Goal: Communication & Community: Answer question/provide support

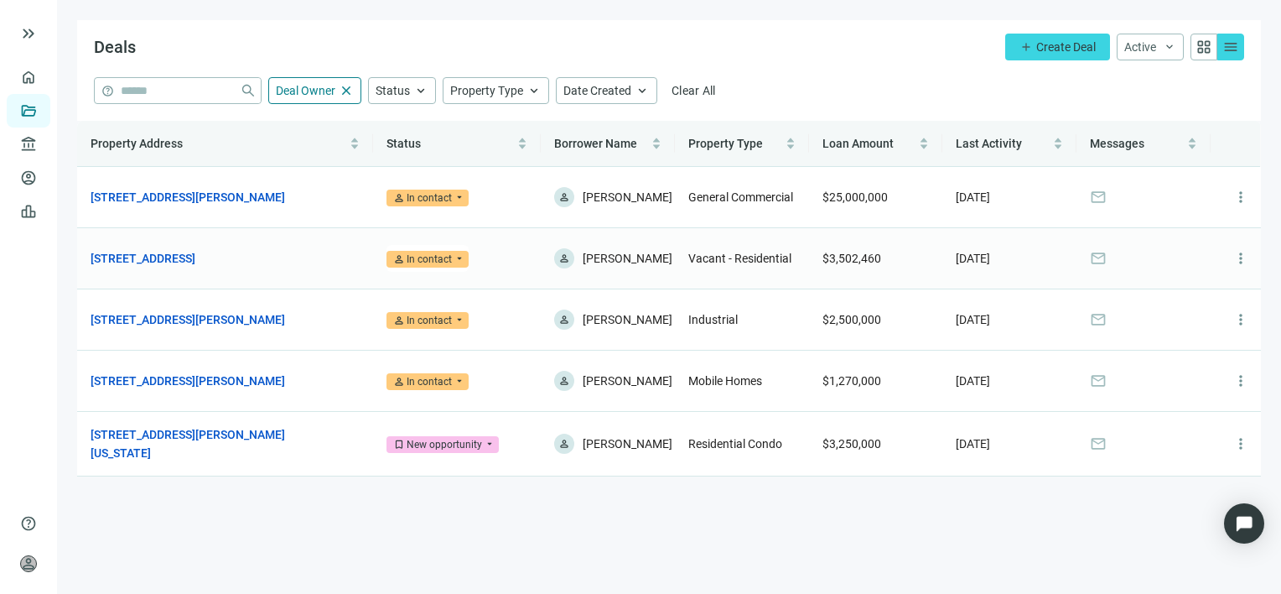
click at [1102, 264] on span "mail" at bounding box center [1098, 258] width 17 height 17
click at [1097, 265] on span "mail" at bounding box center [1098, 258] width 17 height 17
click at [152, 264] on link "[STREET_ADDRESS]" at bounding box center [143, 258] width 105 height 18
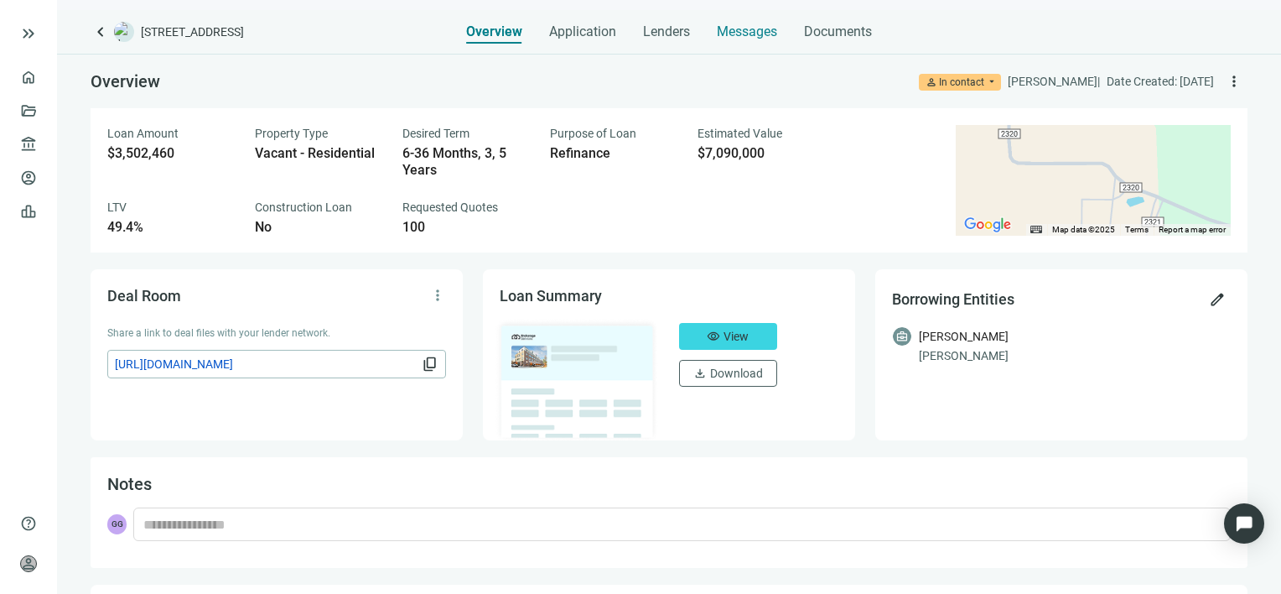
click at [750, 29] on span "Messages" at bounding box center [747, 31] width 60 height 16
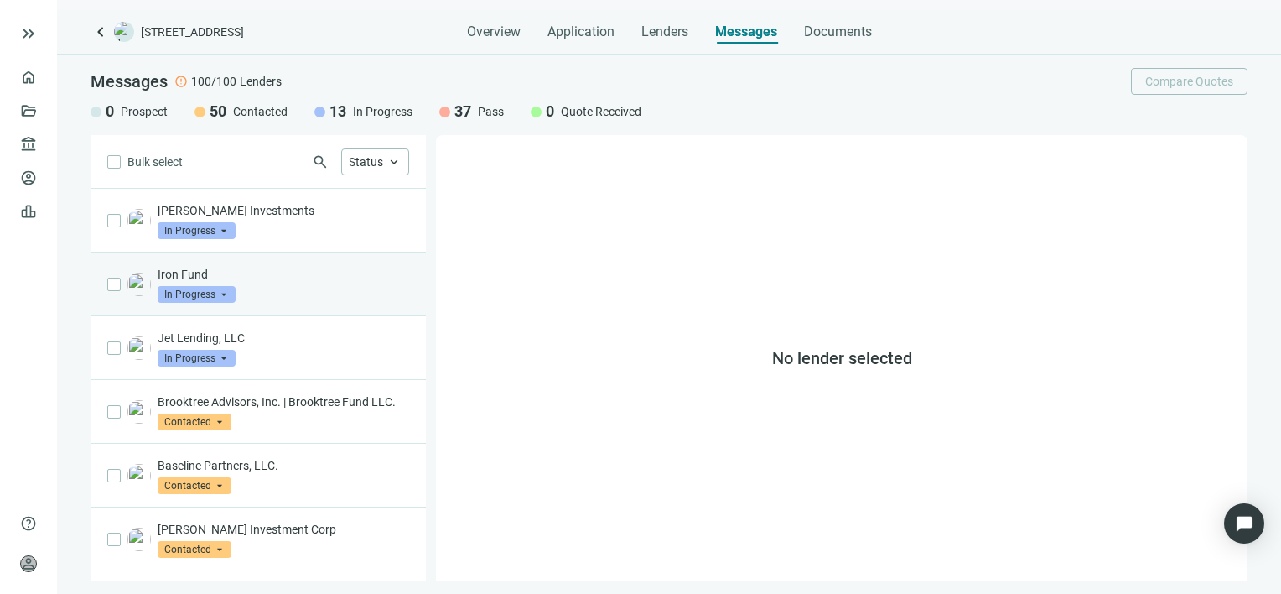
click at [272, 277] on p "Iron Fund" at bounding box center [283, 274] width 251 height 17
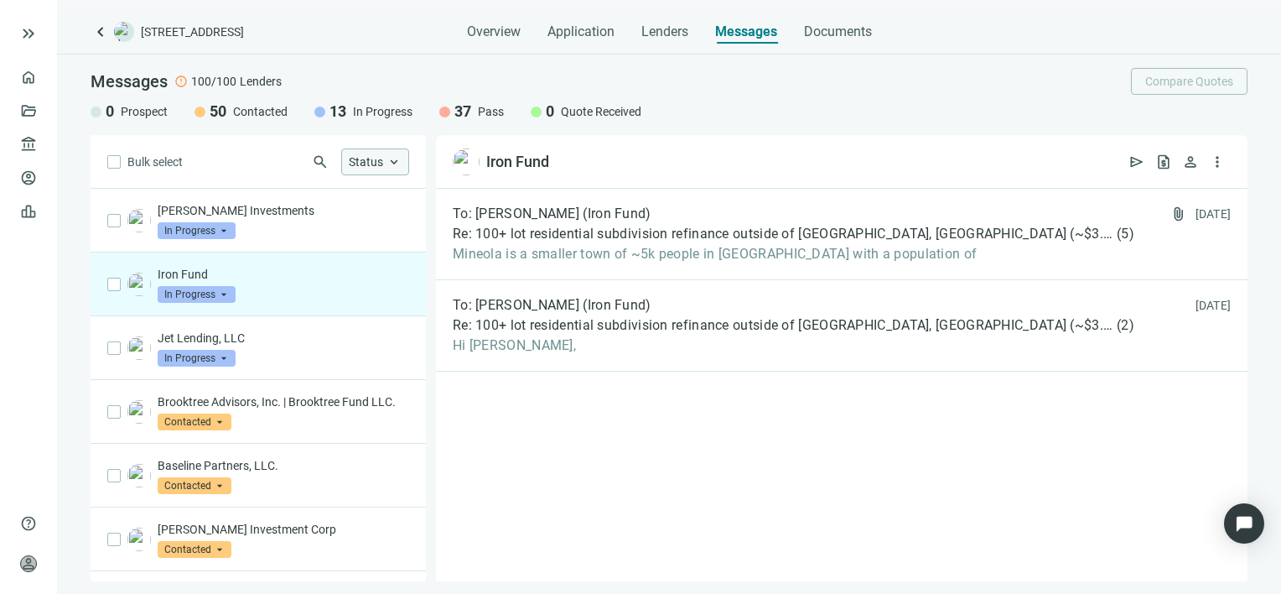
click at [402, 167] on div "Status keyboard_arrow_up" at bounding box center [375, 161] width 68 height 27
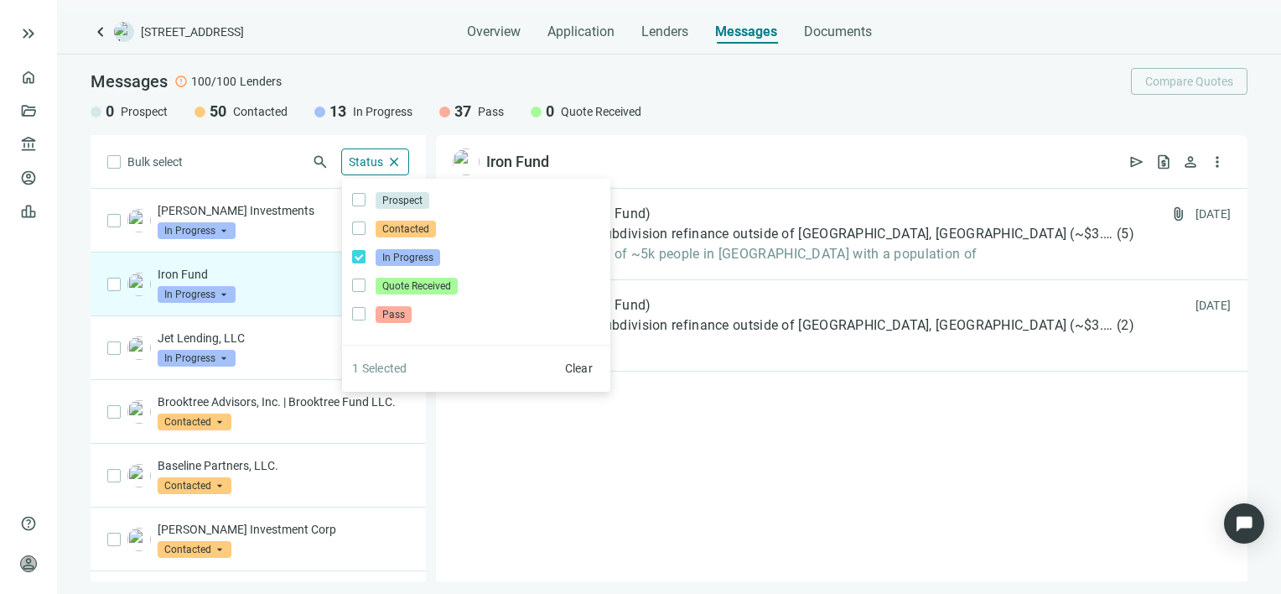
click at [282, 292] on div "Bulk select search Status close Prospect Only Contacted Only In Progress Only Q…" at bounding box center [258, 358] width 335 height 446
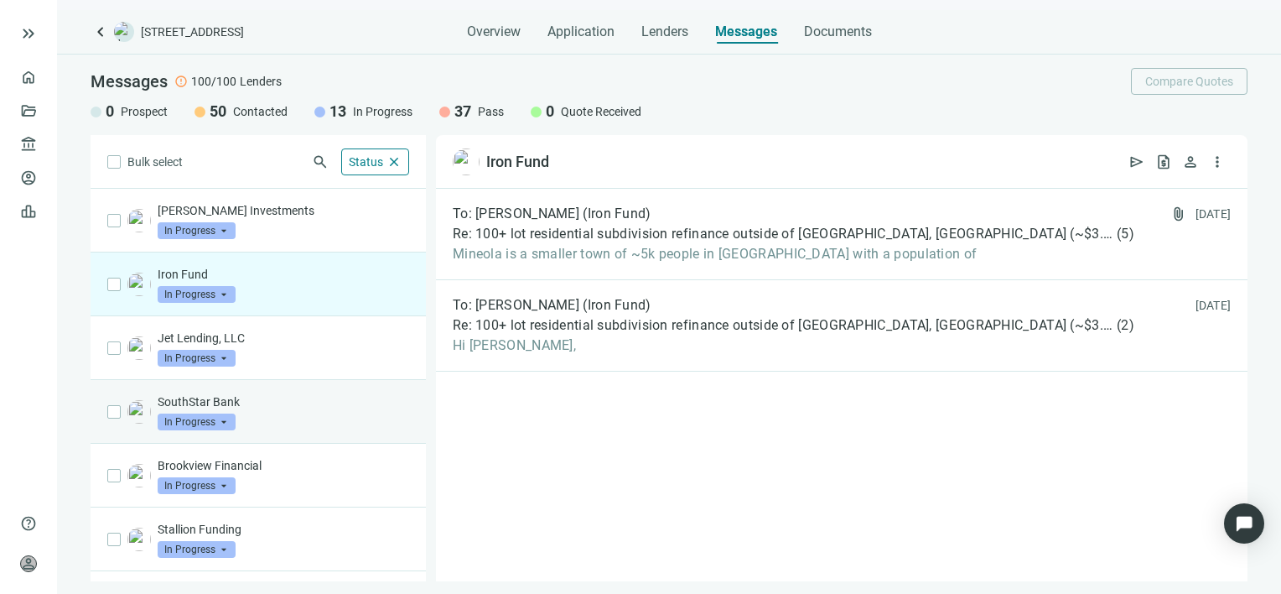
scroll to position [84, 0]
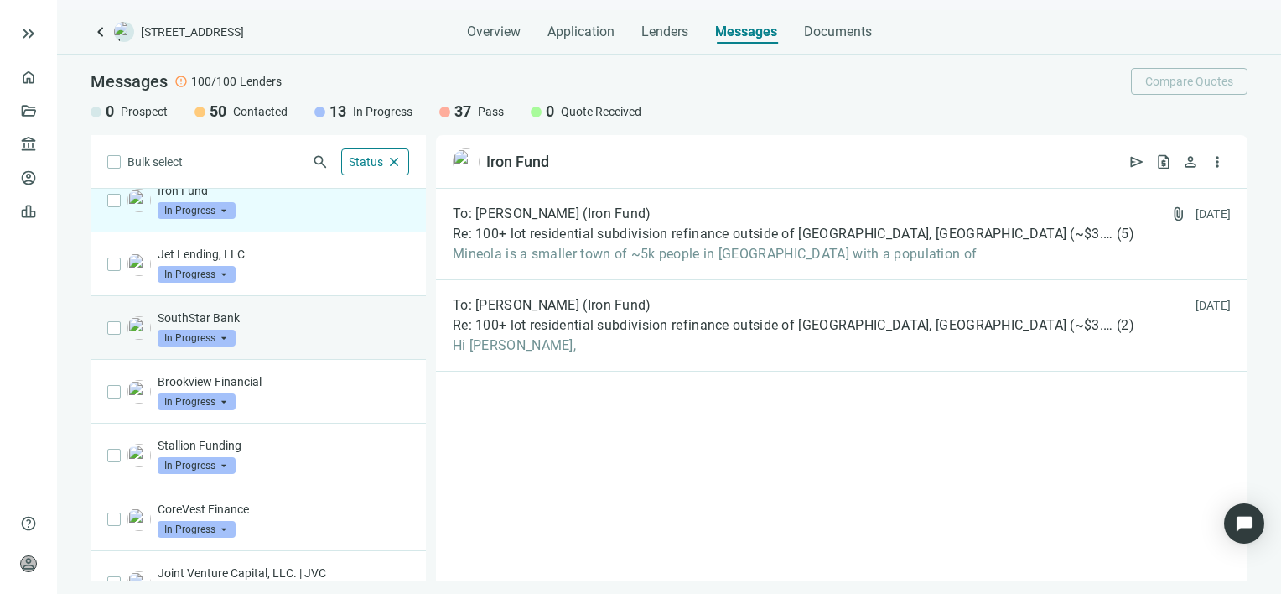
click at [225, 380] on p "Brookview Financial" at bounding box center [283, 381] width 251 height 17
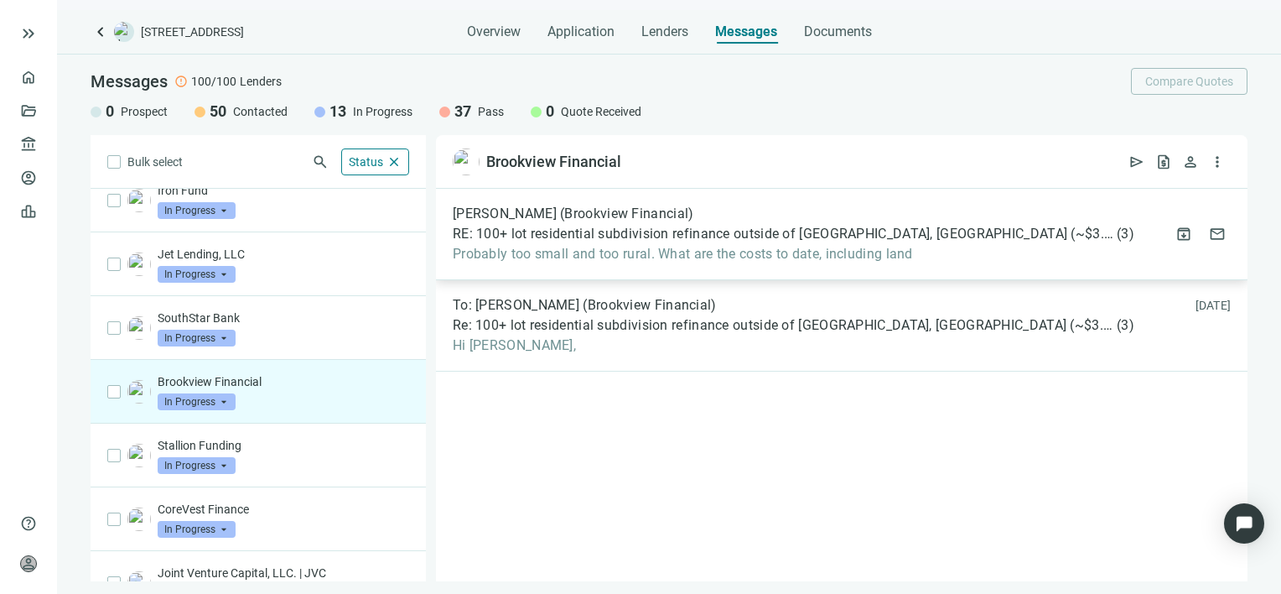
click at [647, 248] on span "Probably too small and too rural. What are the costs to date, including land" at bounding box center [794, 254] width 682 height 17
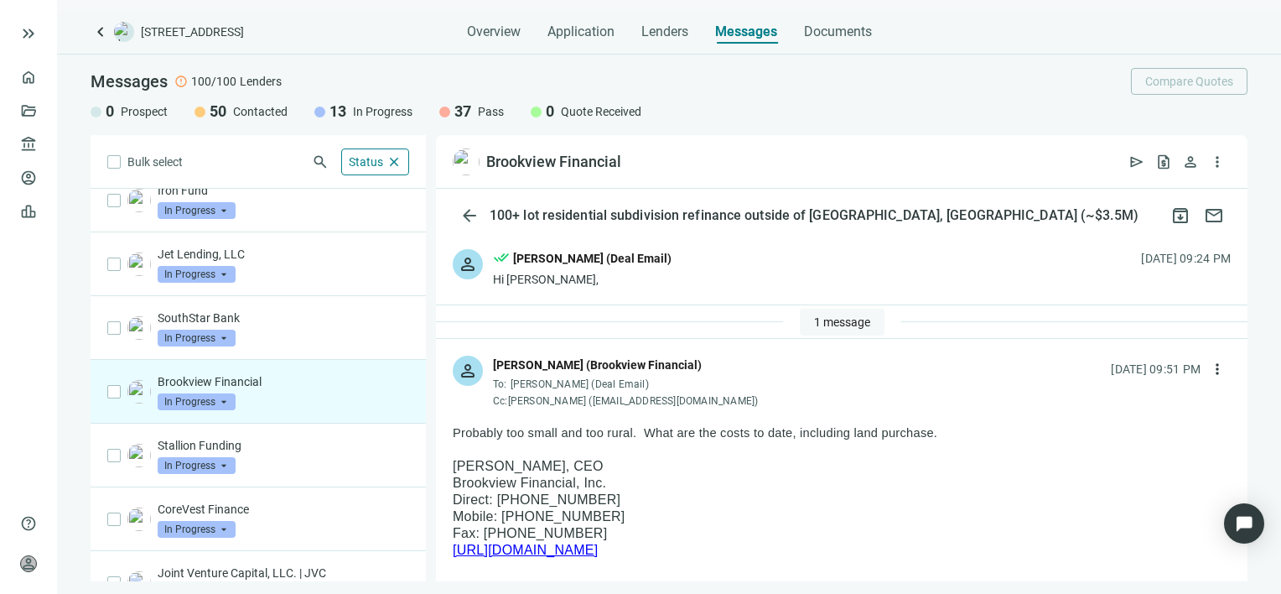
click at [831, 312] on button "1 message" at bounding box center [842, 322] width 85 height 27
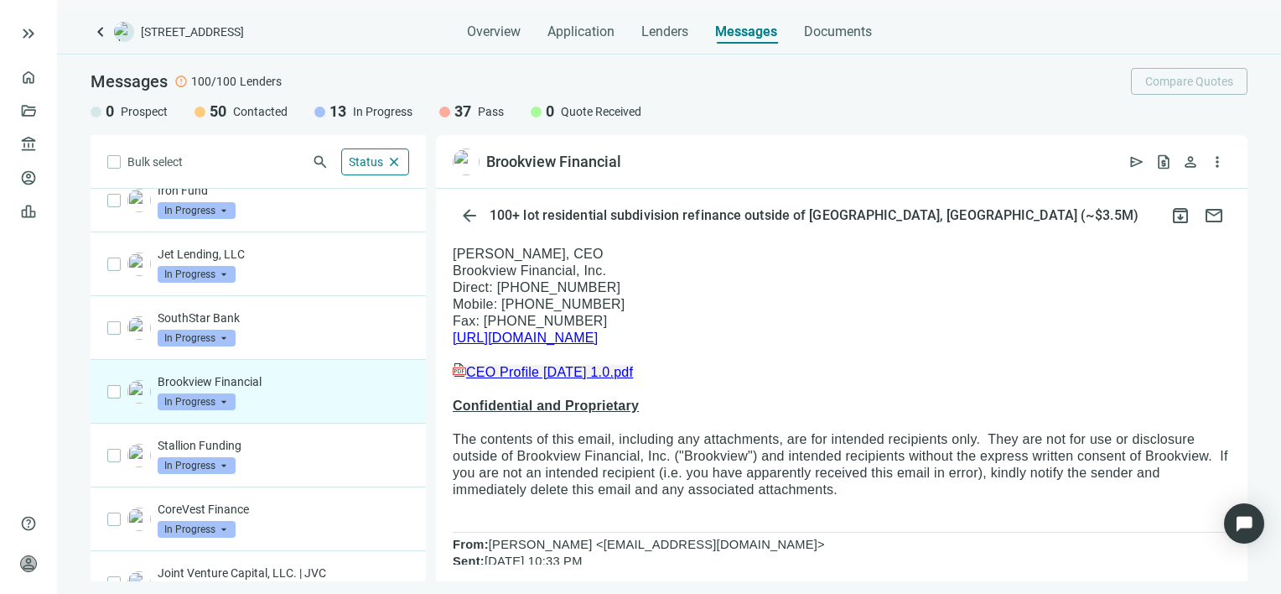
scroll to position [168, 0]
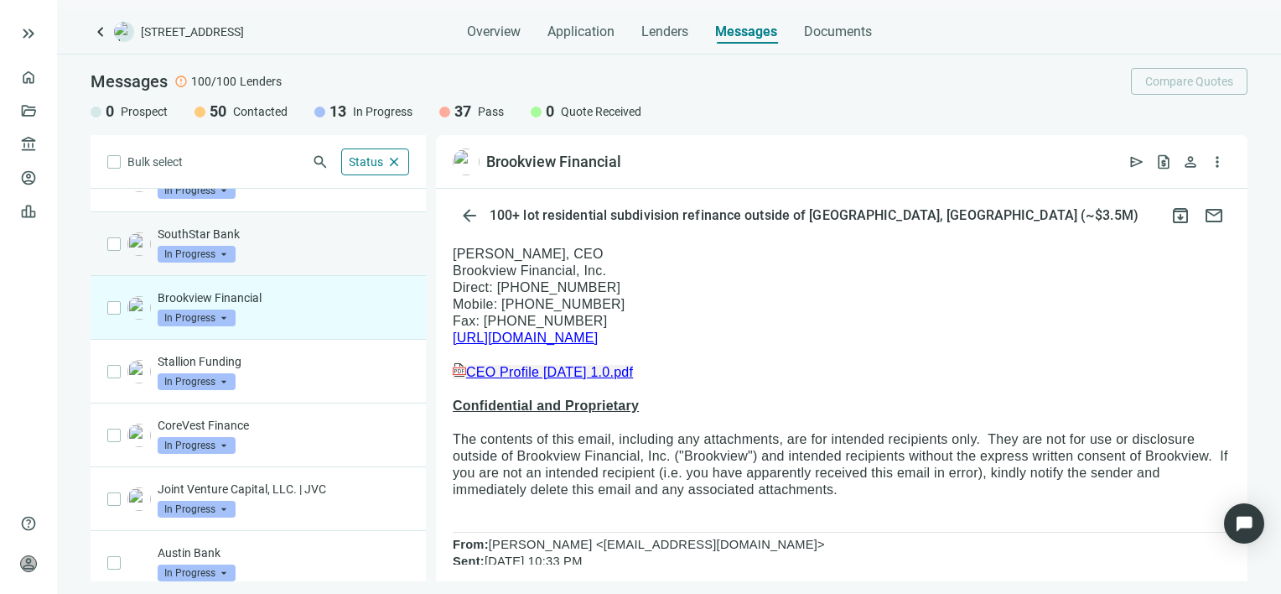
click at [221, 253] on span "In Progress" at bounding box center [197, 254] width 78 height 17
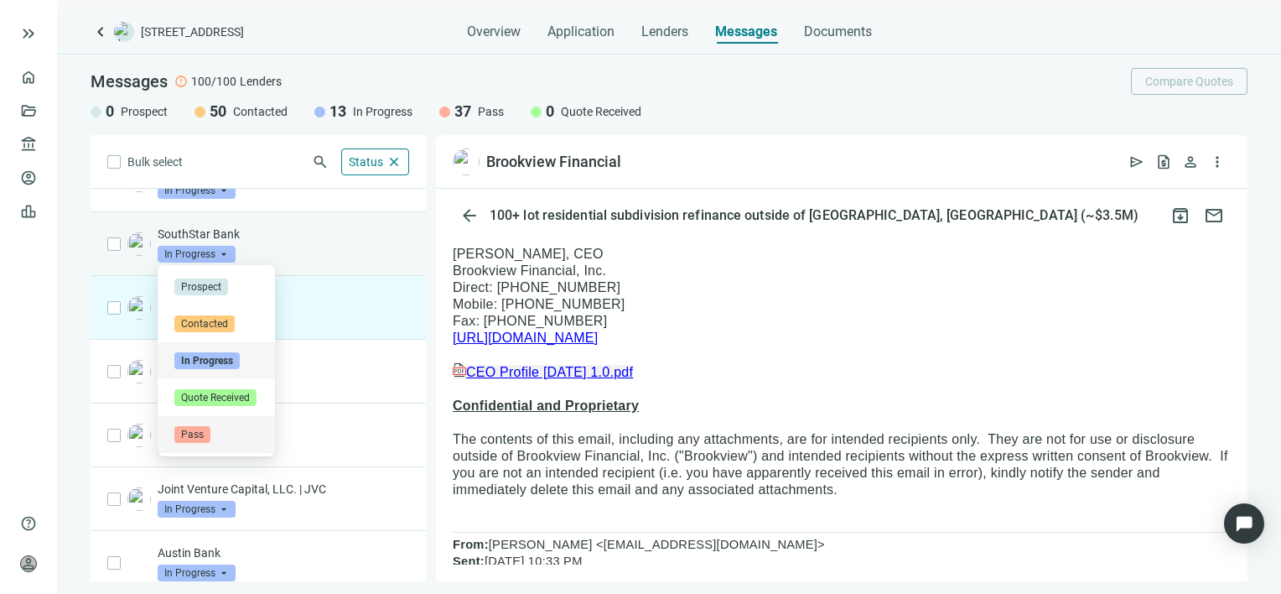
click at [199, 433] on span "Pass" at bounding box center [192, 434] width 36 height 17
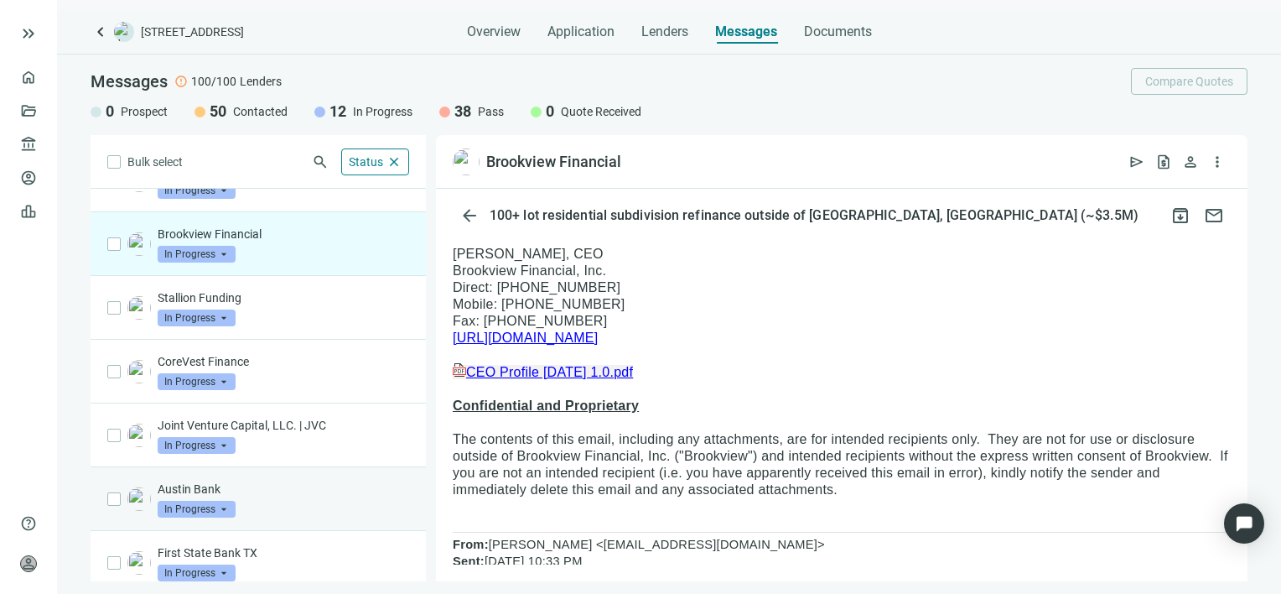
click at [224, 511] on span "In Progress" at bounding box center [197, 508] width 78 height 17
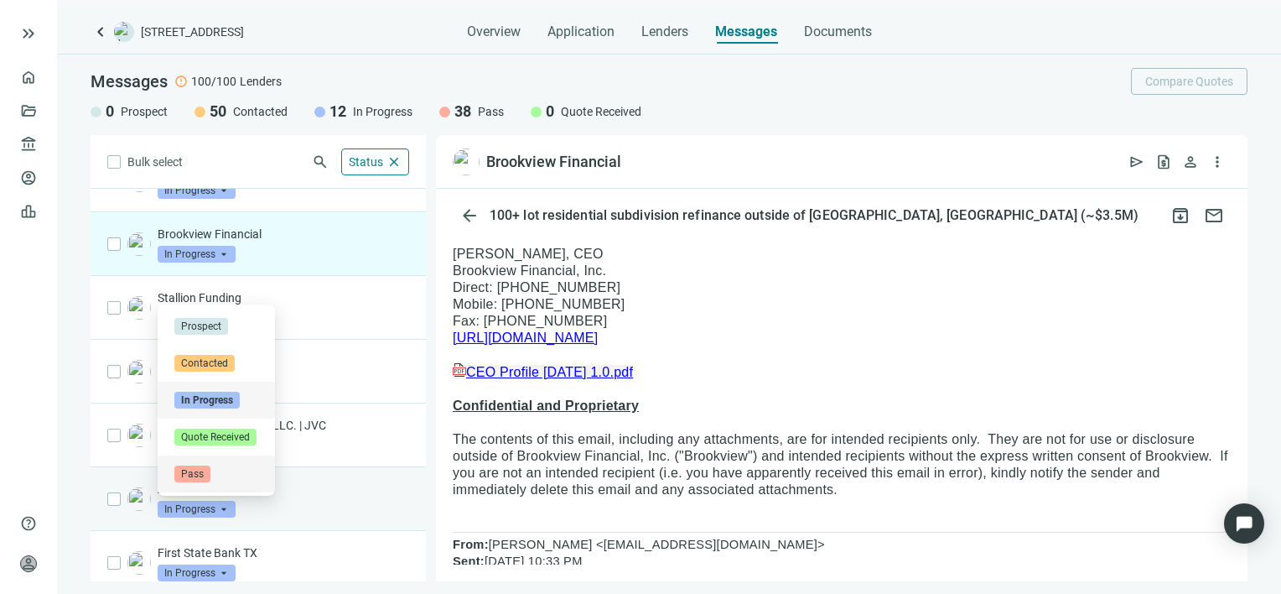
click at [203, 469] on span "Pass" at bounding box center [192, 473] width 36 height 17
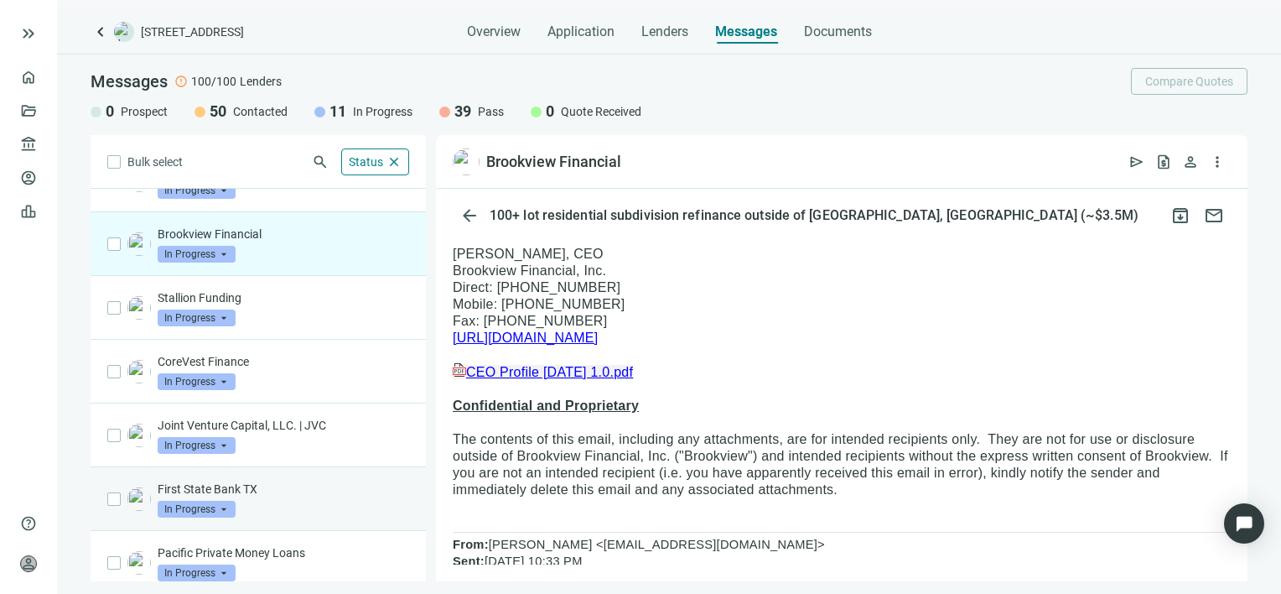
click at [223, 506] on span "In Progress" at bounding box center [197, 508] width 78 height 17
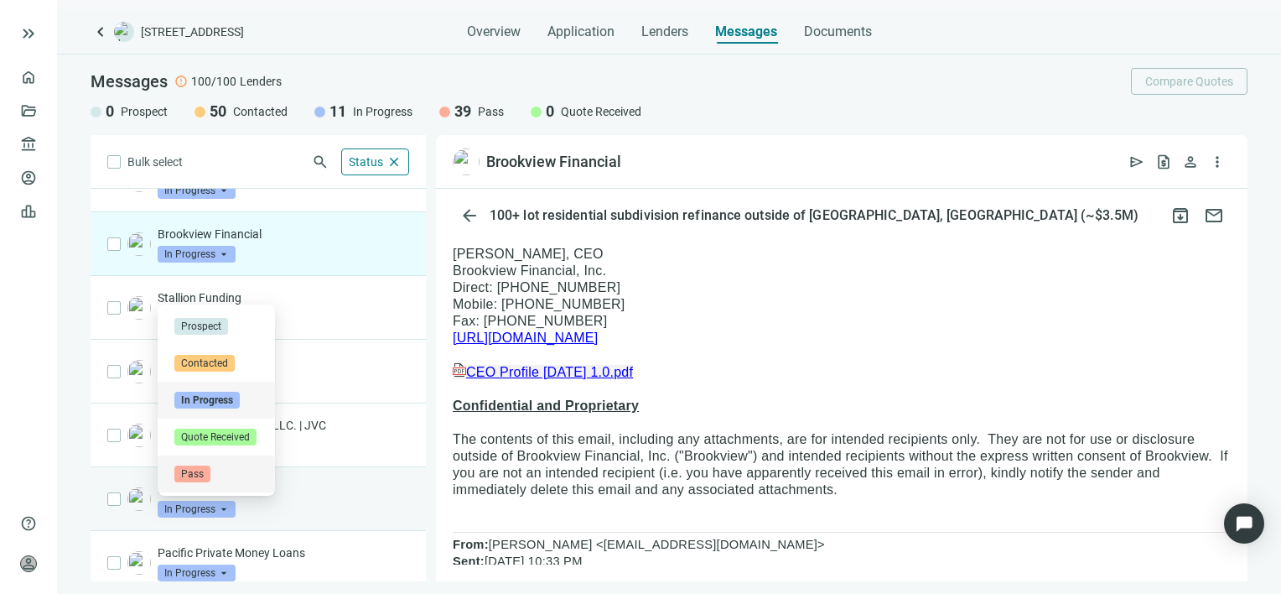
click at [200, 470] on span "Pass" at bounding box center [192, 473] width 36 height 17
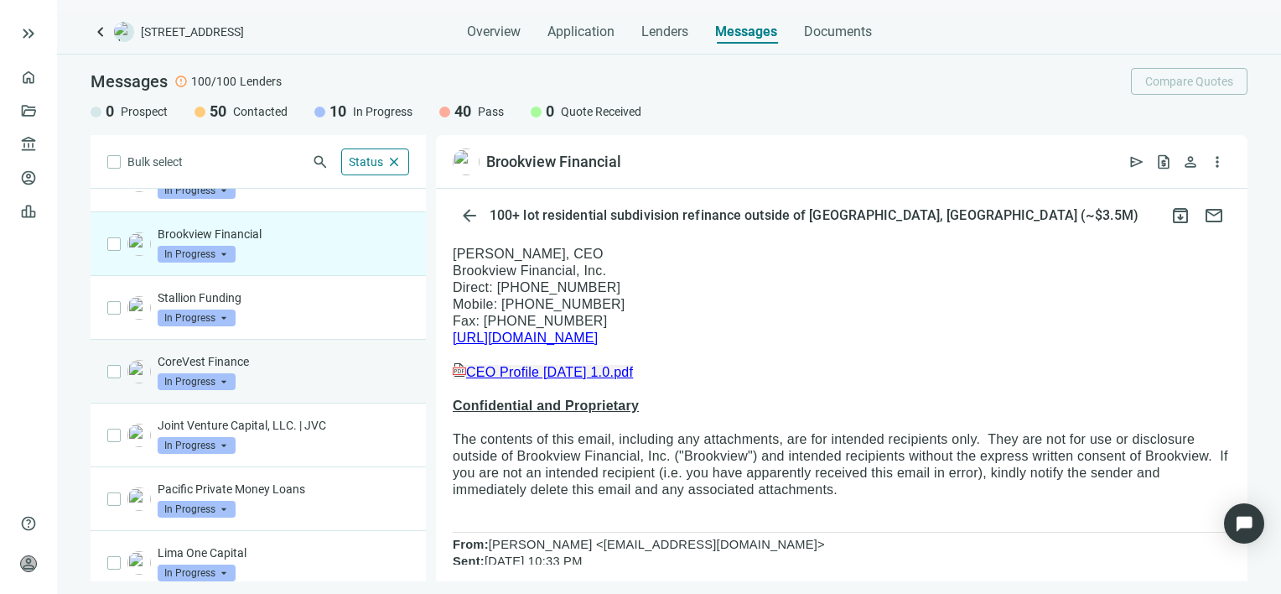
click at [284, 373] on div "CoreVest Finance In Progress arrow_drop_down" at bounding box center [283, 371] width 251 height 37
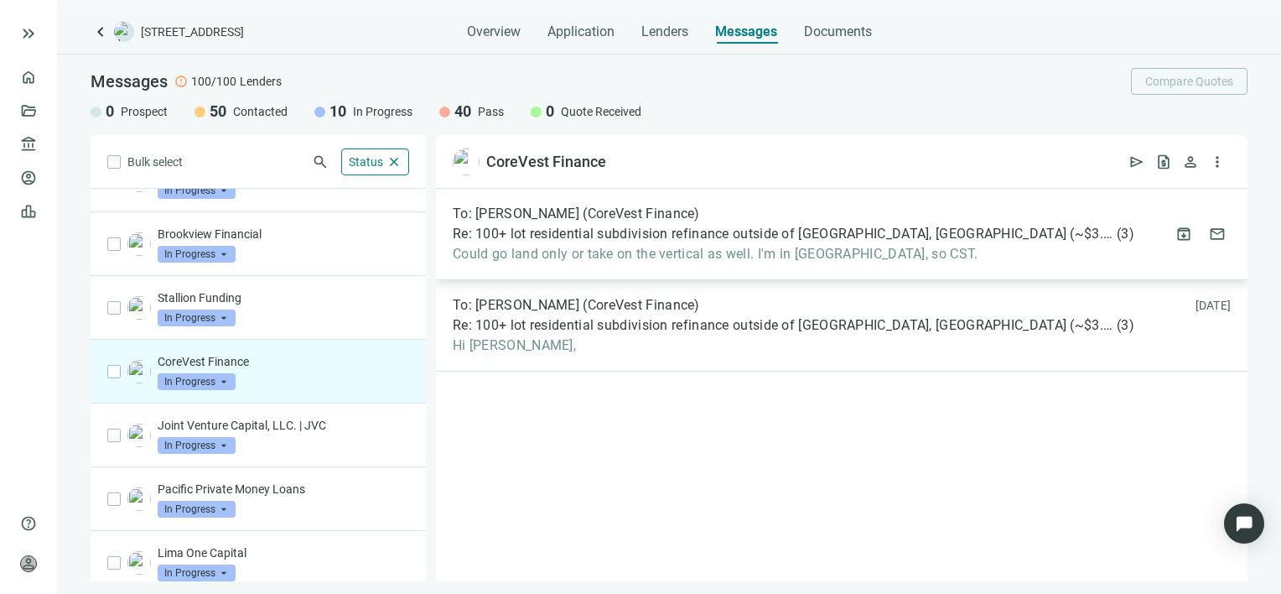
click at [517, 257] on span "Could go land only or take on the vertical as well. I'm in [GEOGRAPHIC_DATA], s…" at bounding box center [794, 254] width 682 height 17
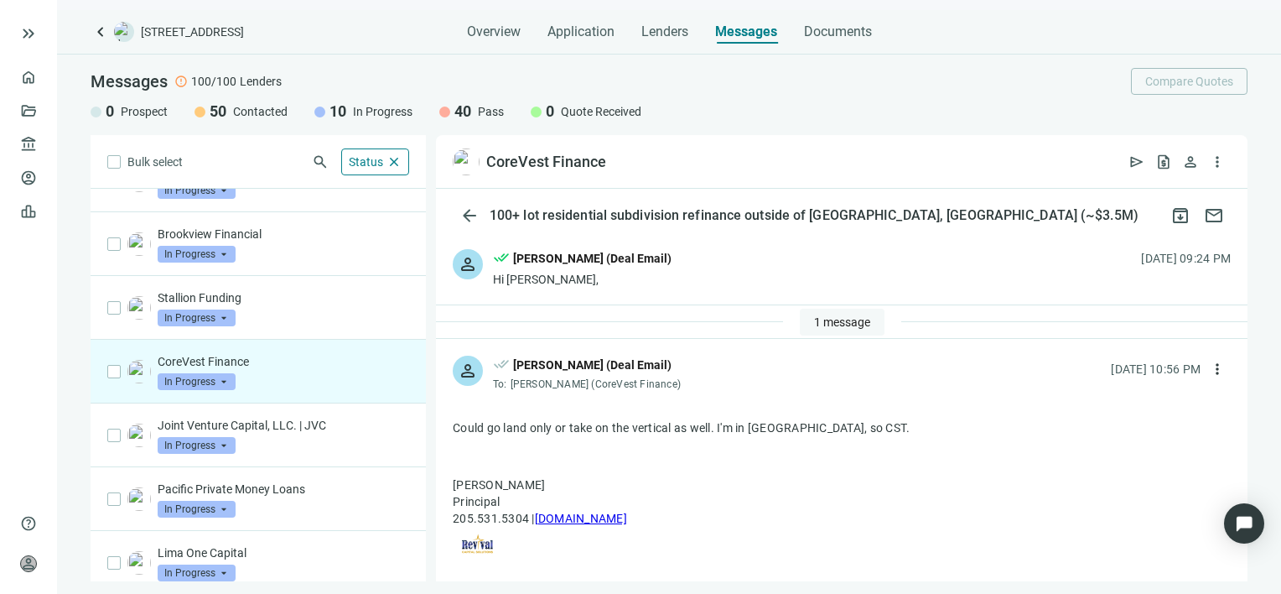
click at [843, 320] on span "1 message" at bounding box center [842, 321] width 56 height 13
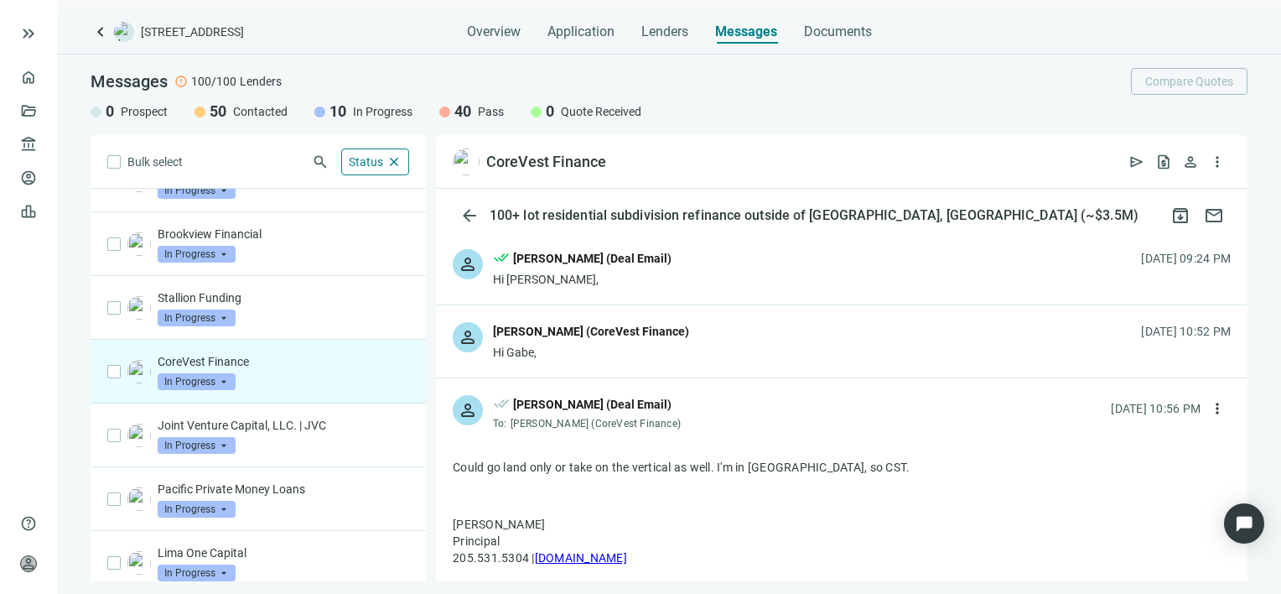
click at [661, 346] on div "Hi Gabe," at bounding box center [591, 352] width 196 height 17
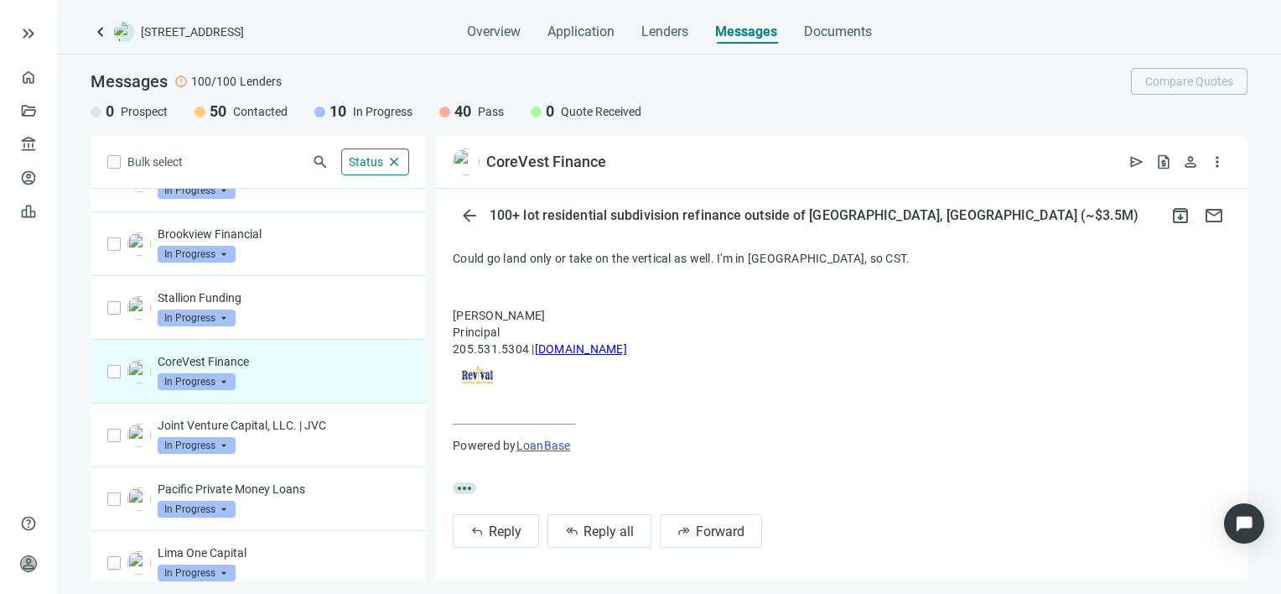
scroll to position [1451, 0]
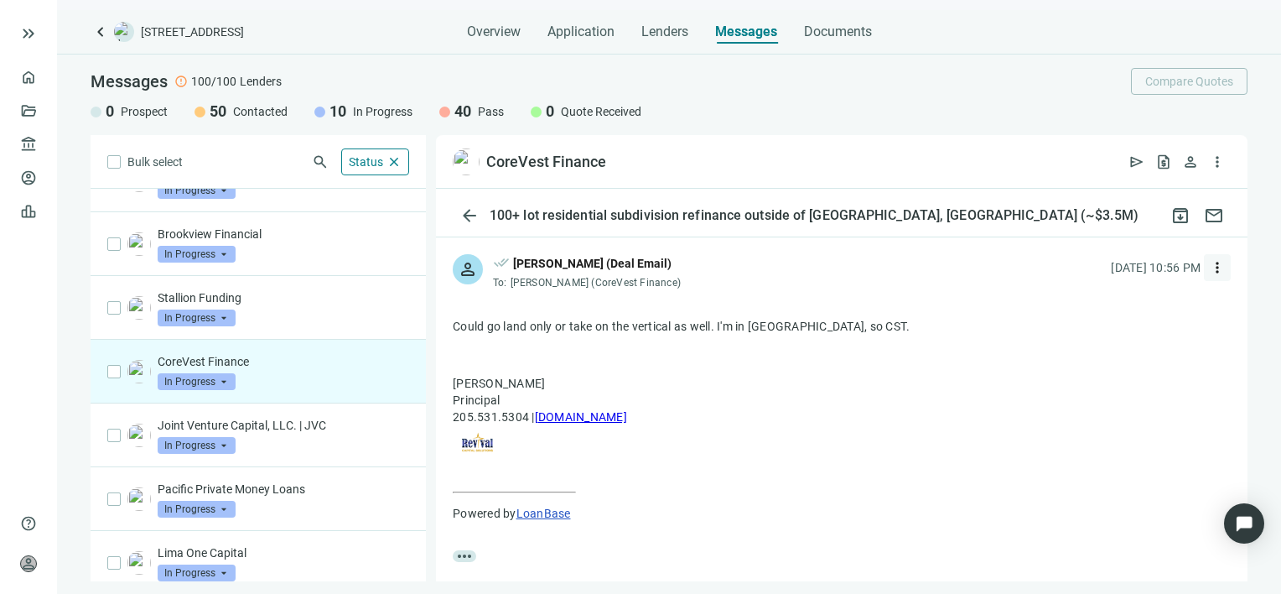
click at [1209, 276] on span "more_vert" at bounding box center [1217, 267] width 17 height 17
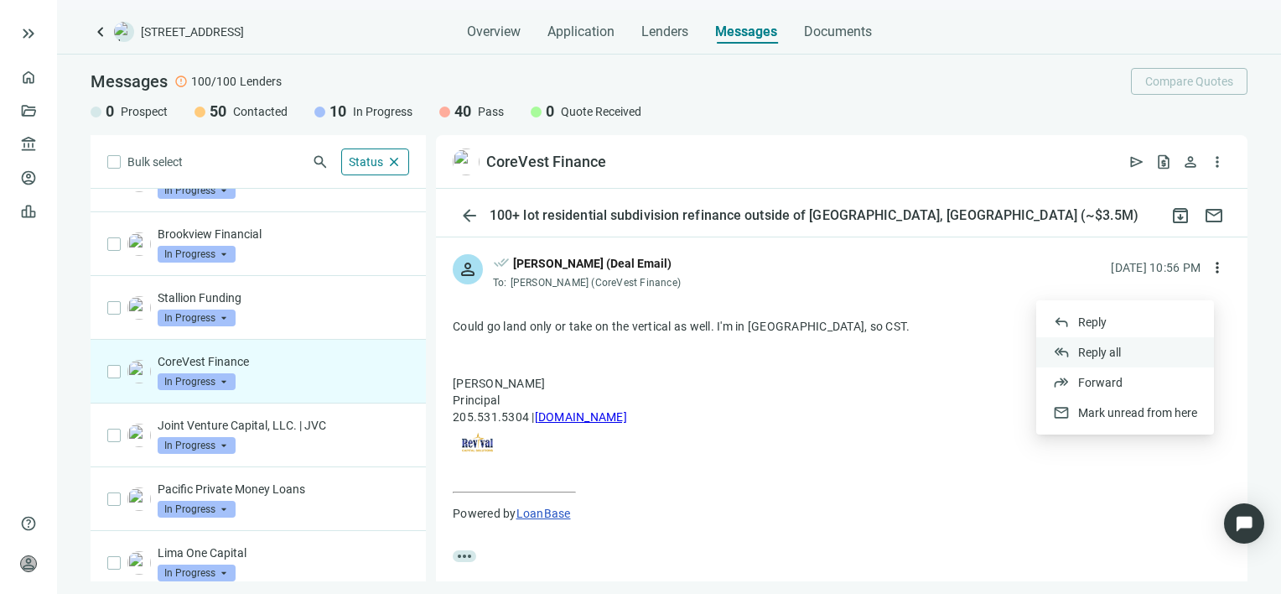
click at [1089, 354] on span "Reply all" at bounding box center [1099, 351] width 43 height 13
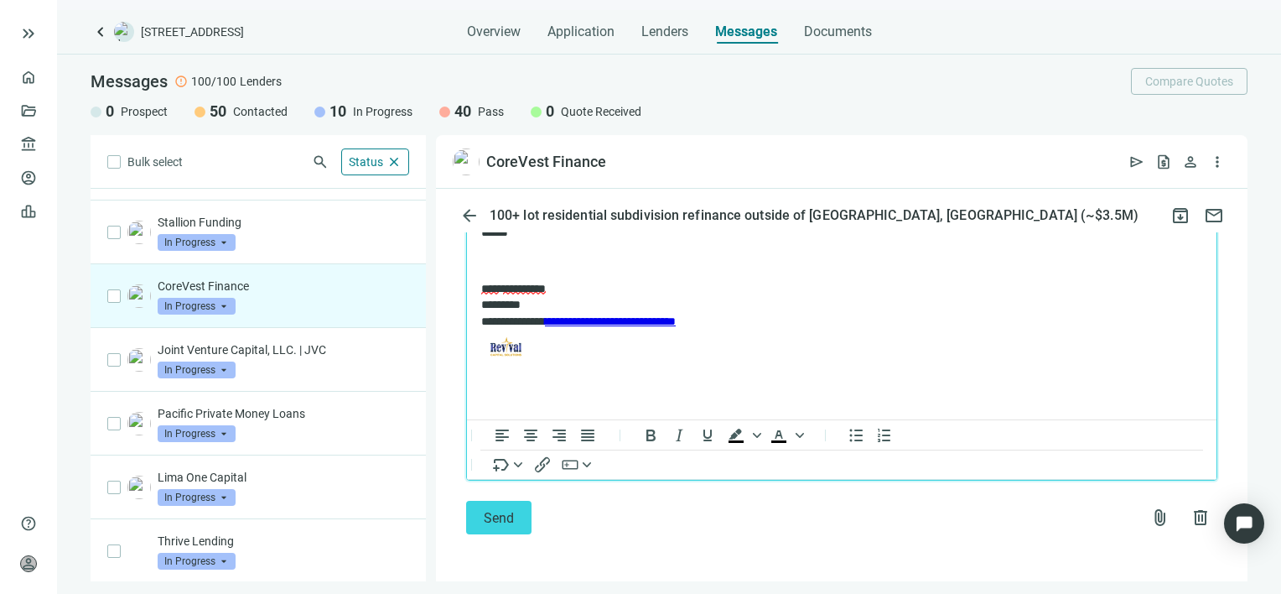
scroll to position [1952, 0]
click at [508, 520] on span "Send" at bounding box center [499, 518] width 30 height 16
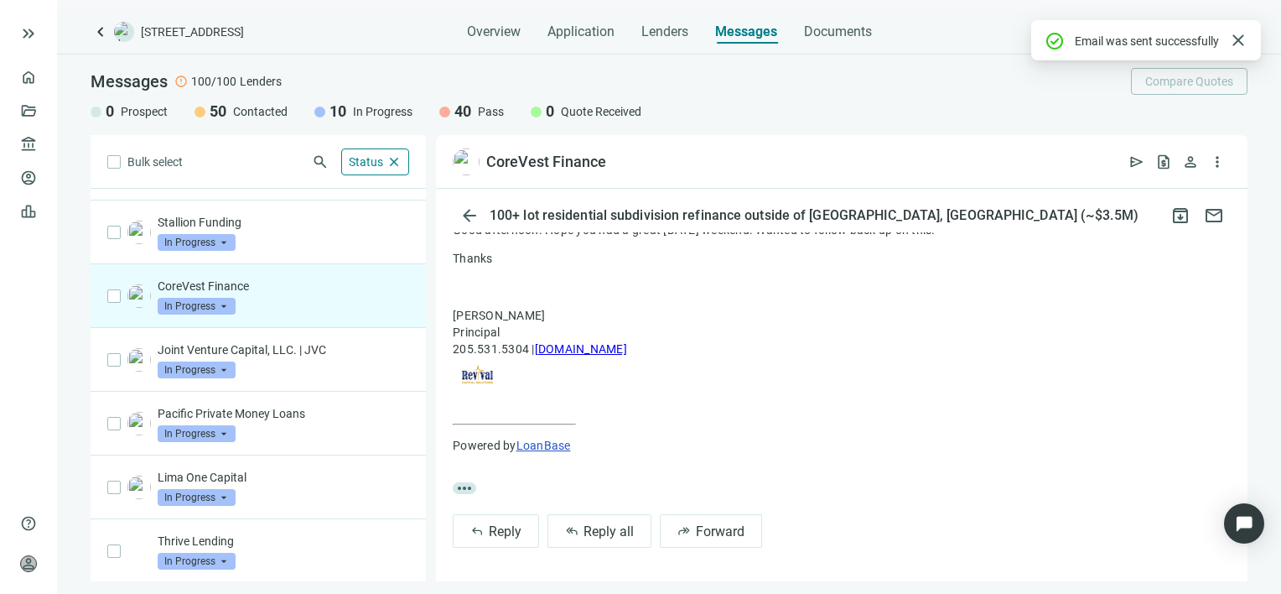
scroll to position [1673, 0]
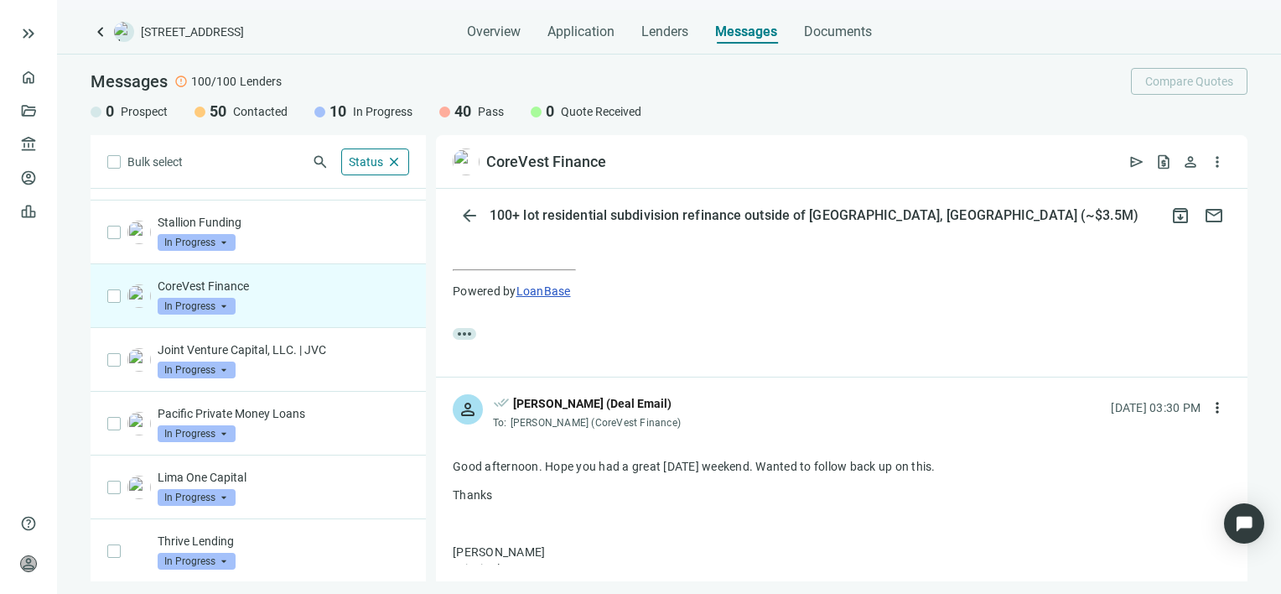
drag, startPoint x: 503, startPoint y: 511, endPoint x: 449, endPoint y: 476, distance: 63.7
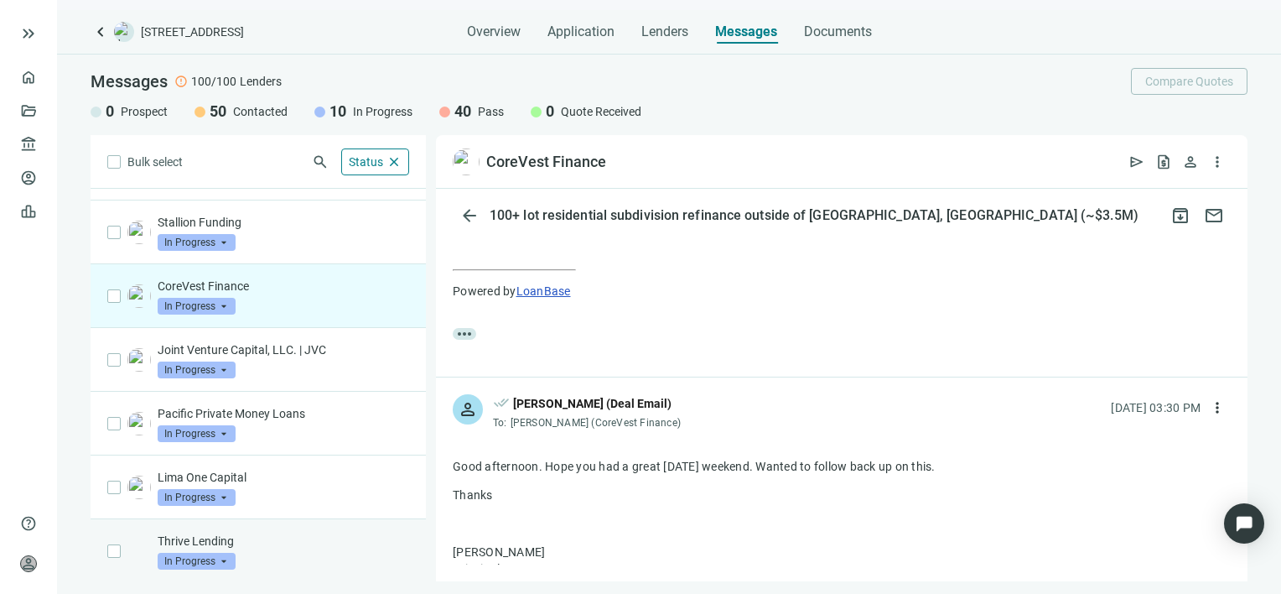
click at [289, 547] on div "Thrive Lending In Progress arrow_drop_down" at bounding box center [283, 550] width 251 height 37
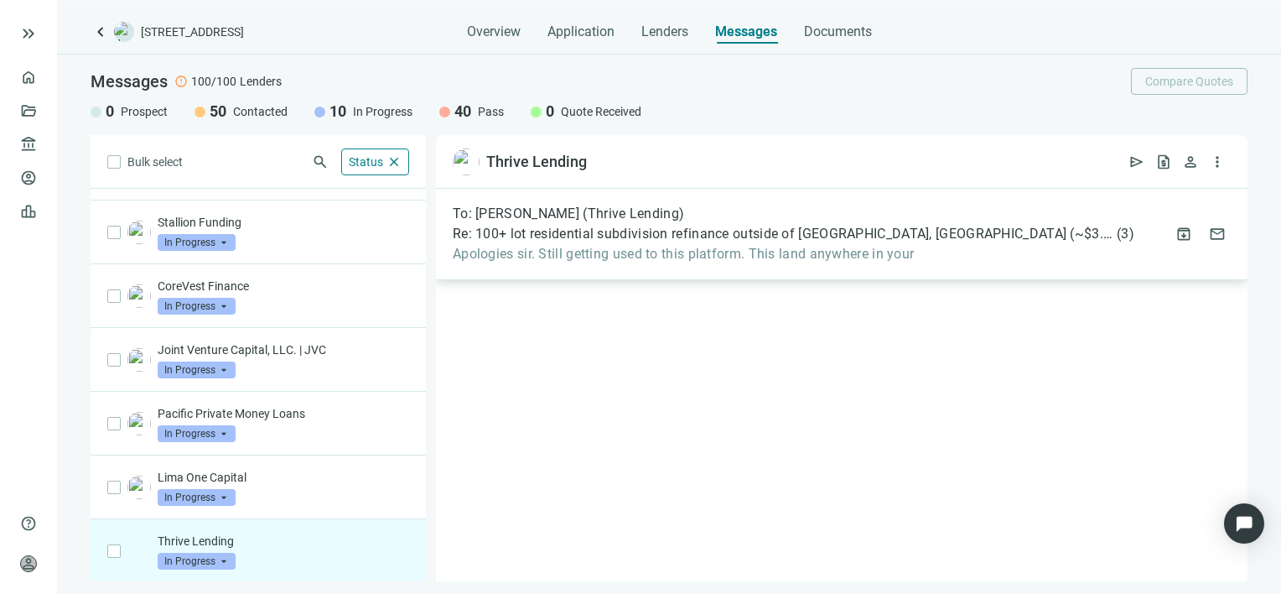
click at [728, 256] on span "Apologies sir. Still getting used to this platform. This land anywhere in your" at bounding box center [794, 254] width 682 height 17
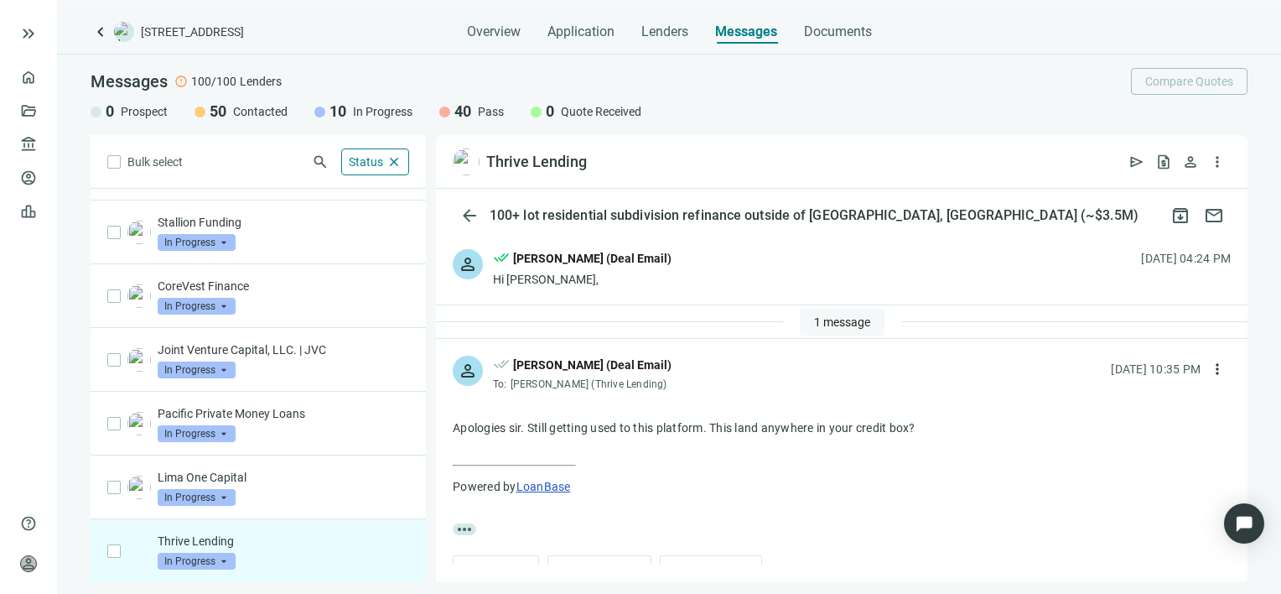
click at [833, 319] on span "1 message" at bounding box center [842, 321] width 56 height 13
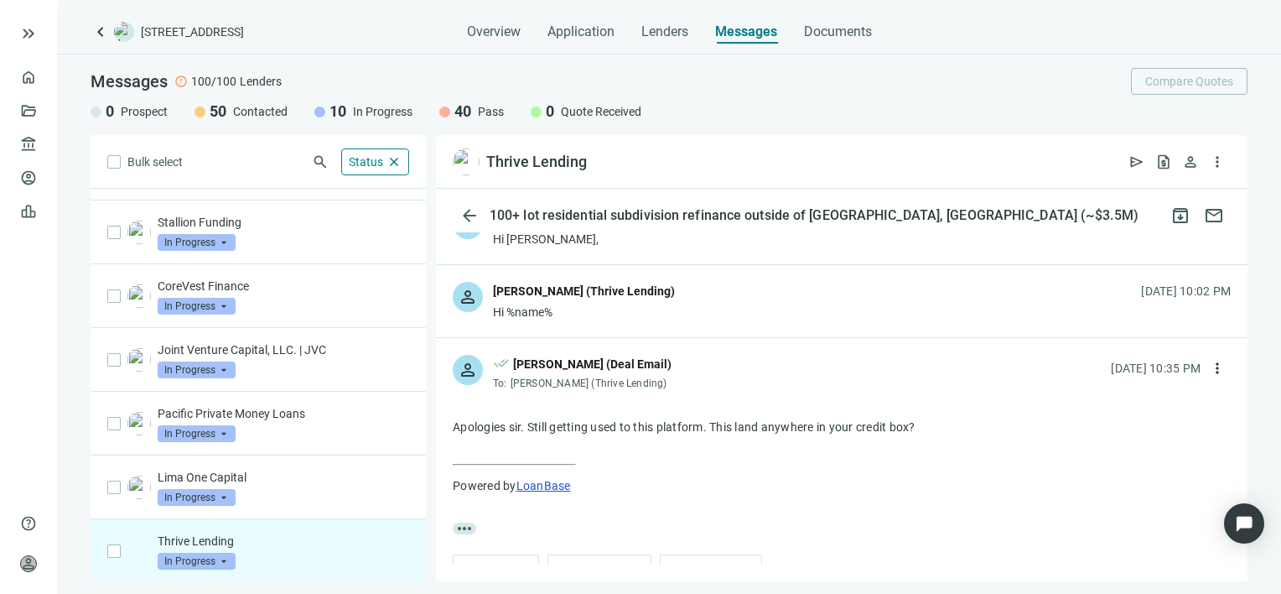
scroll to position [80, 0]
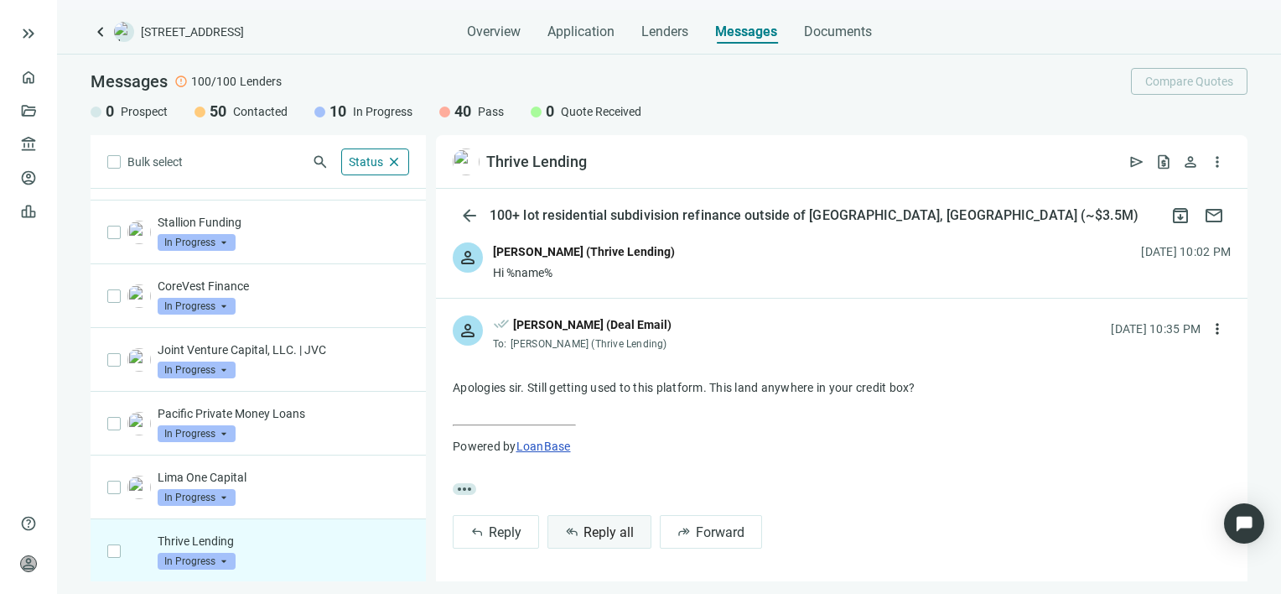
click at [616, 531] on span "Reply all" at bounding box center [608, 532] width 50 height 16
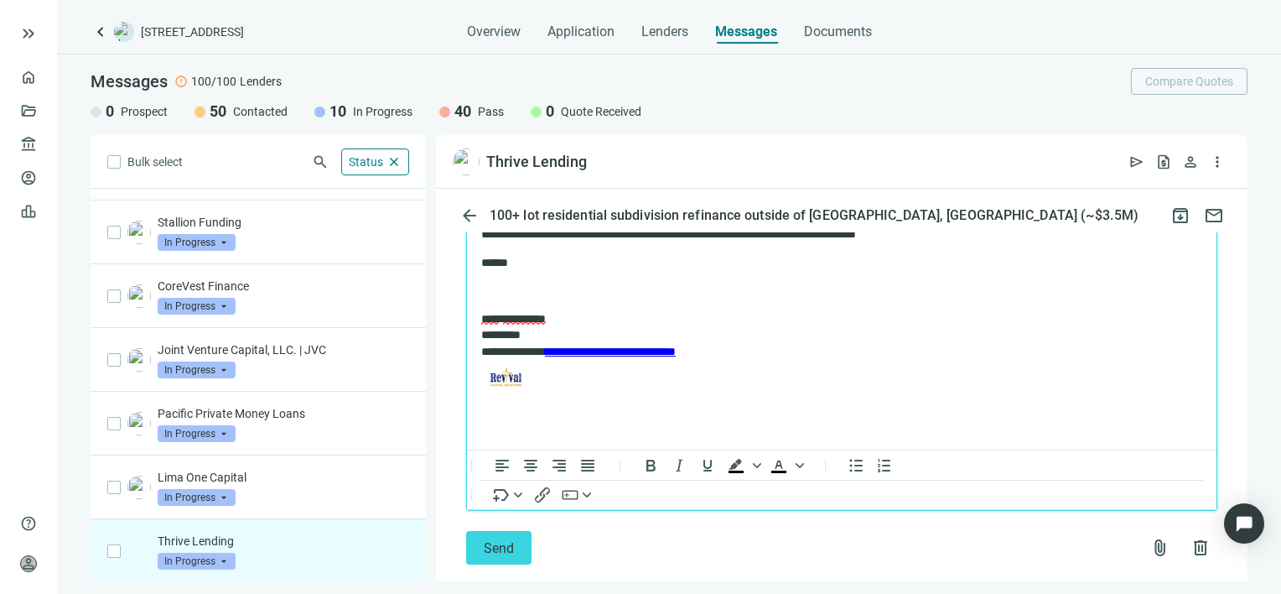
scroll to position [496, 0]
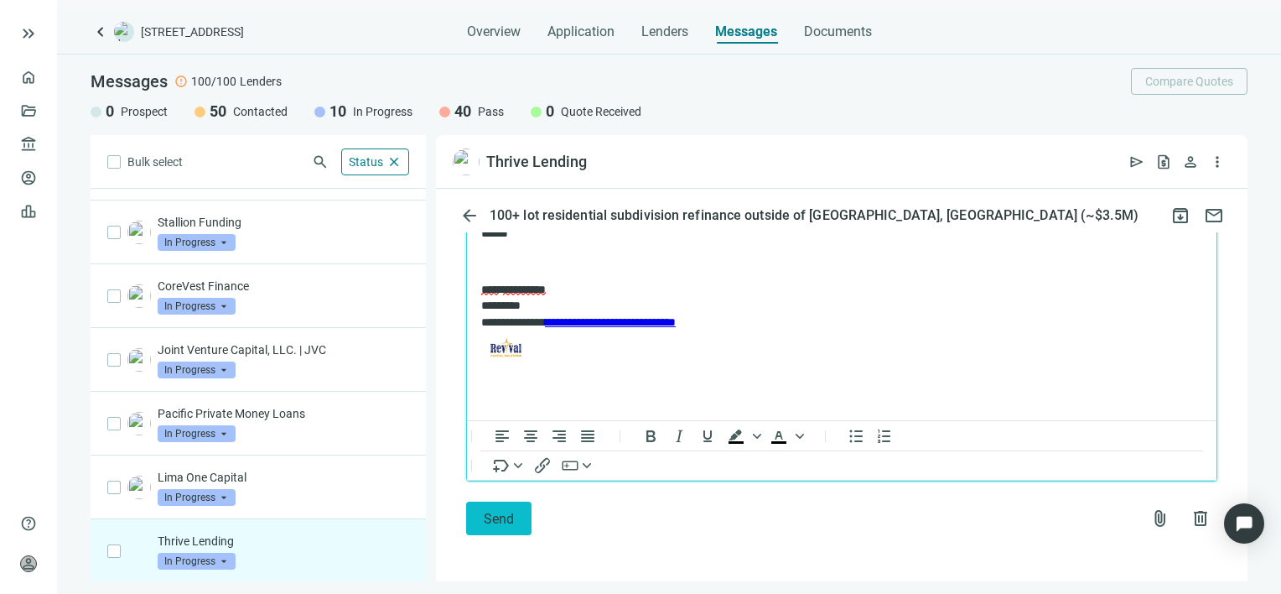
click at [496, 522] on span "Send" at bounding box center [499, 519] width 30 height 16
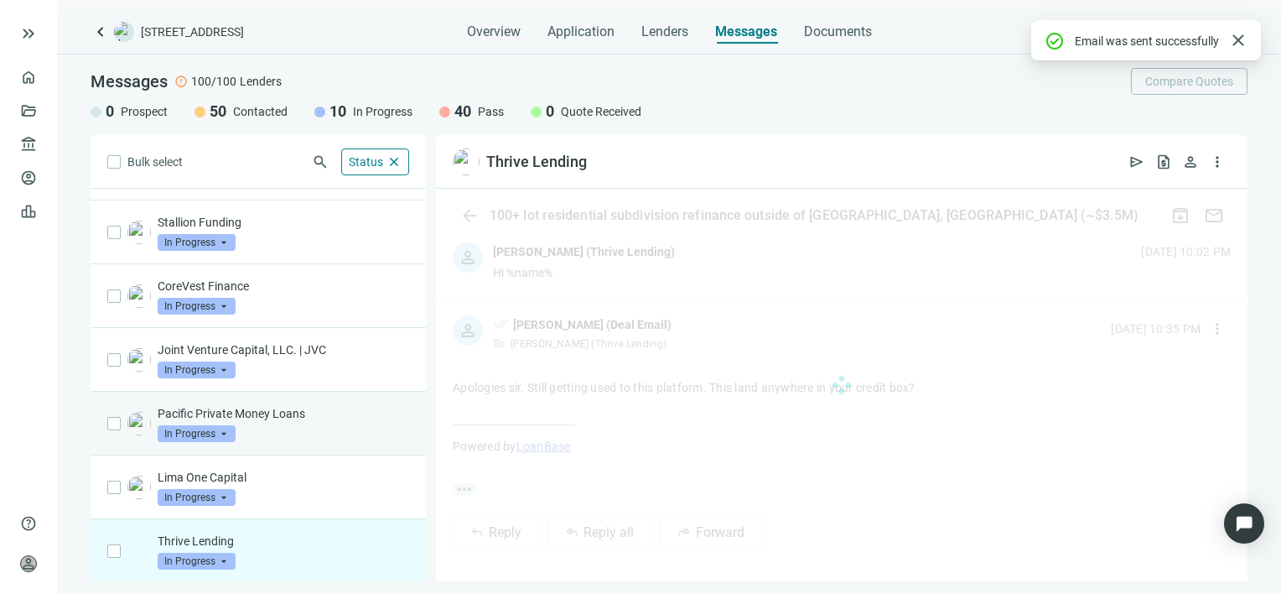
scroll to position [469, 0]
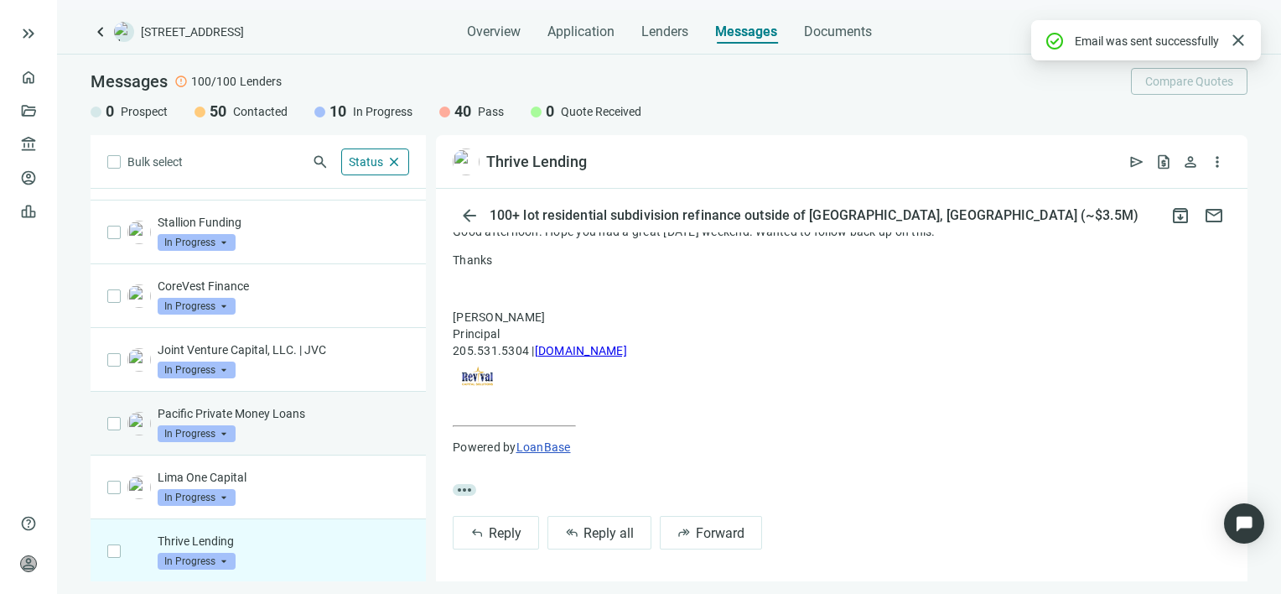
click at [275, 411] on p "Pacific Private Money Loans" at bounding box center [283, 413] width 251 height 17
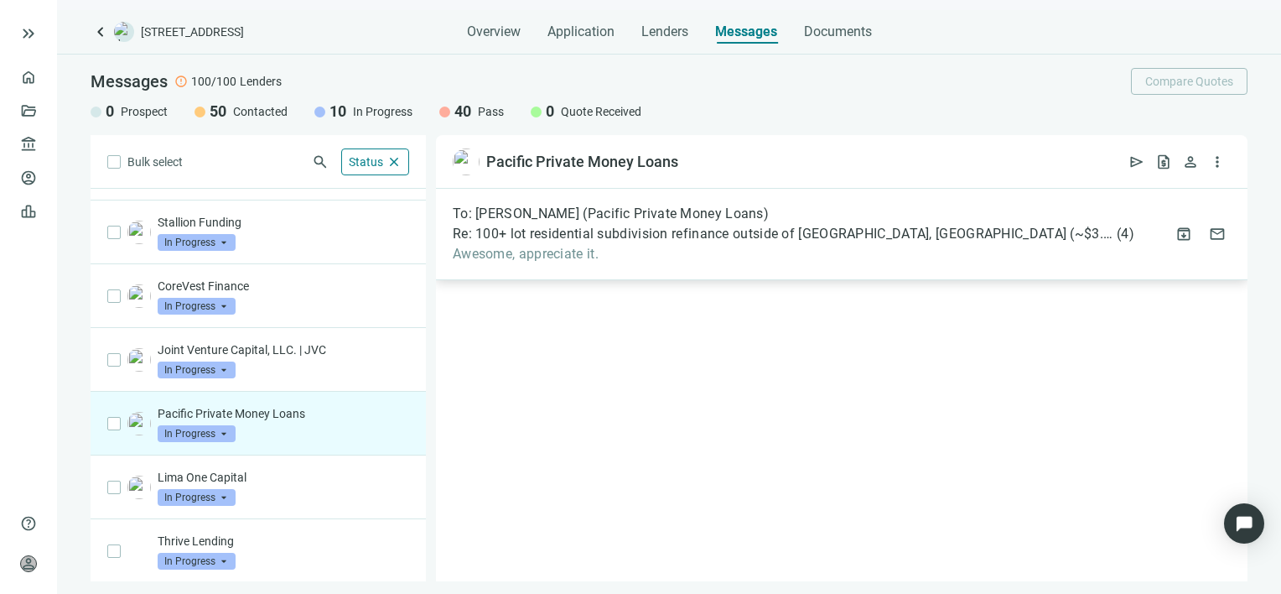
click at [728, 250] on span "Awesome, appreciate it." at bounding box center [794, 254] width 682 height 17
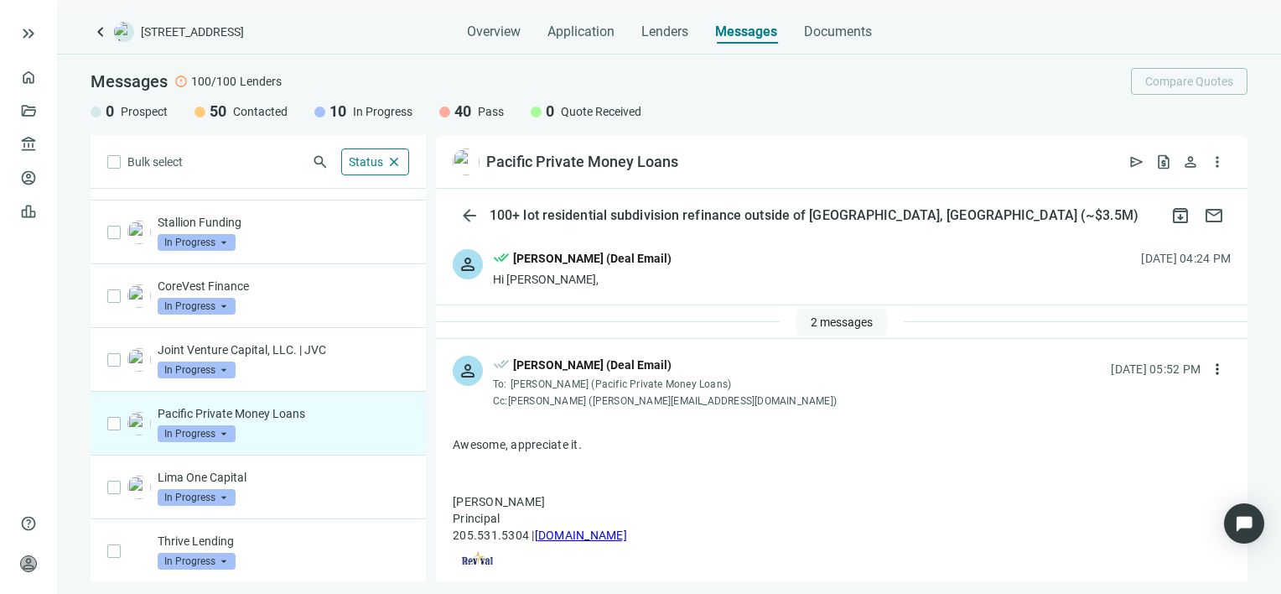
click at [828, 313] on button "2 messages" at bounding box center [841, 322] width 91 height 27
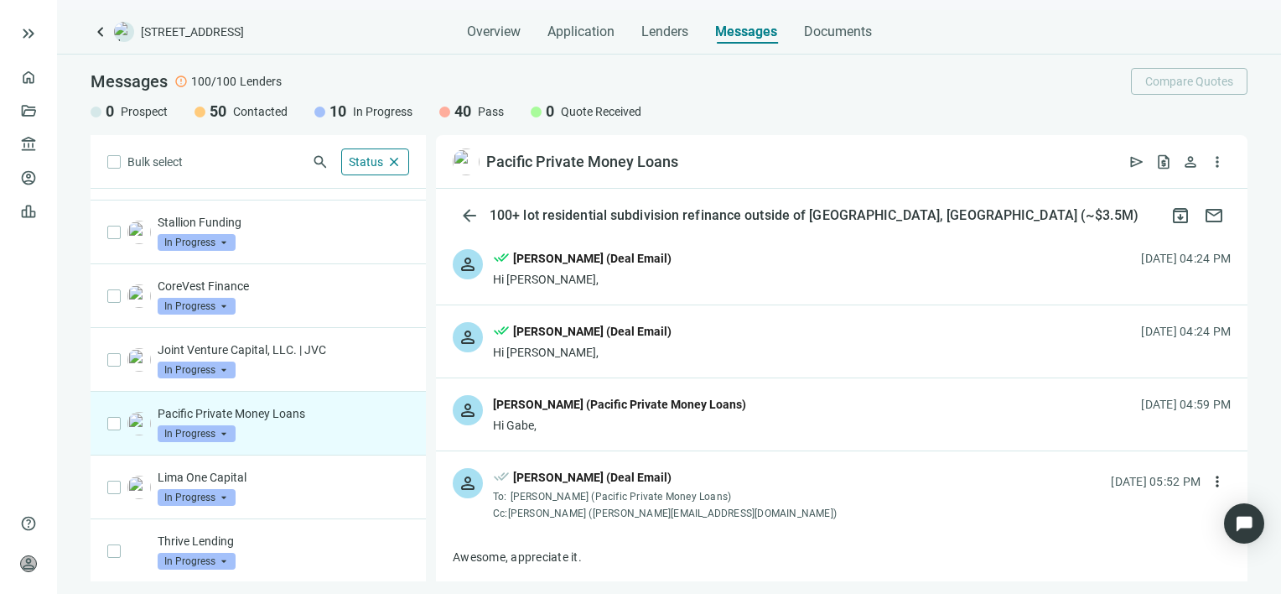
click at [661, 423] on div "Hi Gabe," at bounding box center [619, 425] width 253 height 17
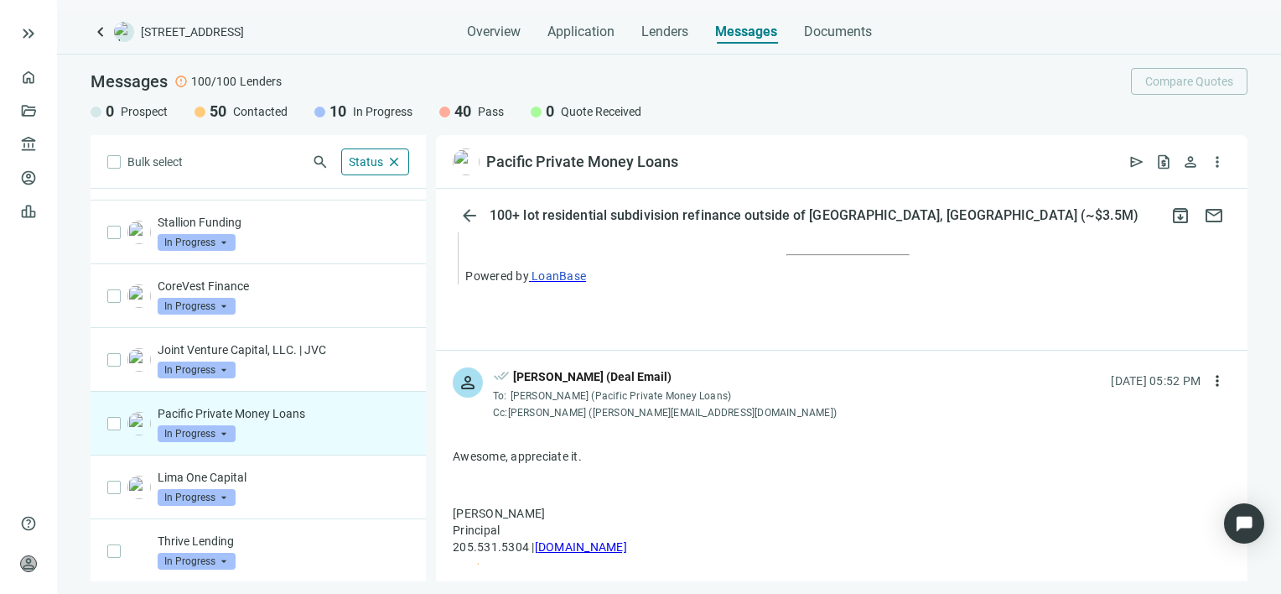
scroll to position [2012, 0]
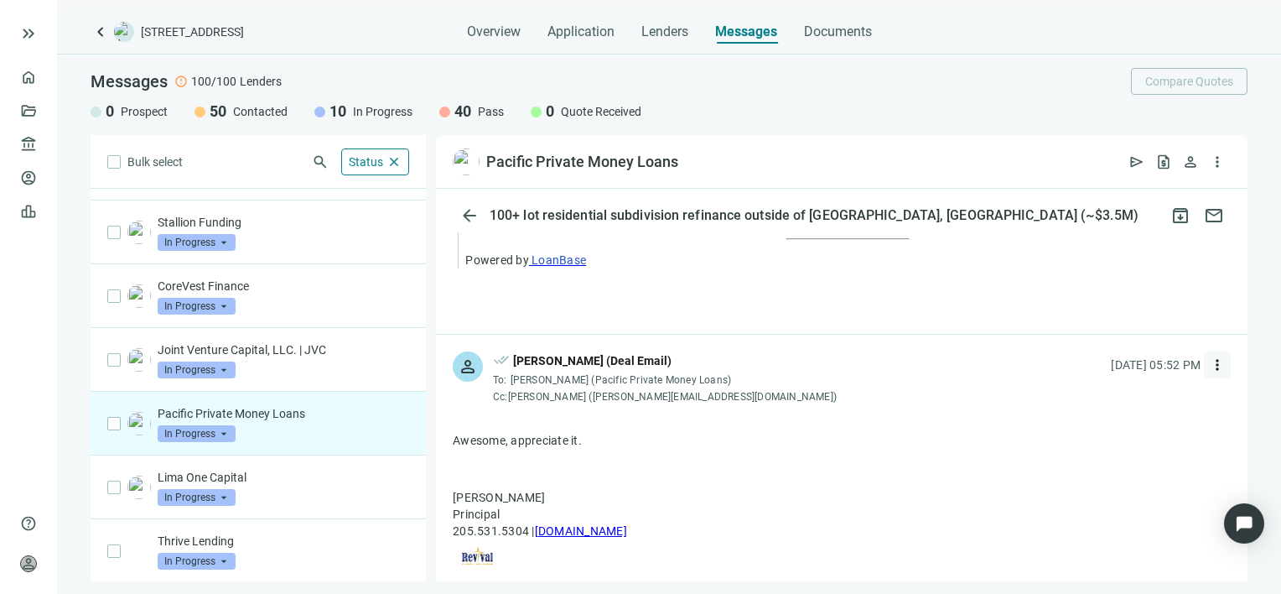
click at [1209, 373] on span "more_vert" at bounding box center [1217, 364] width 17 height 17
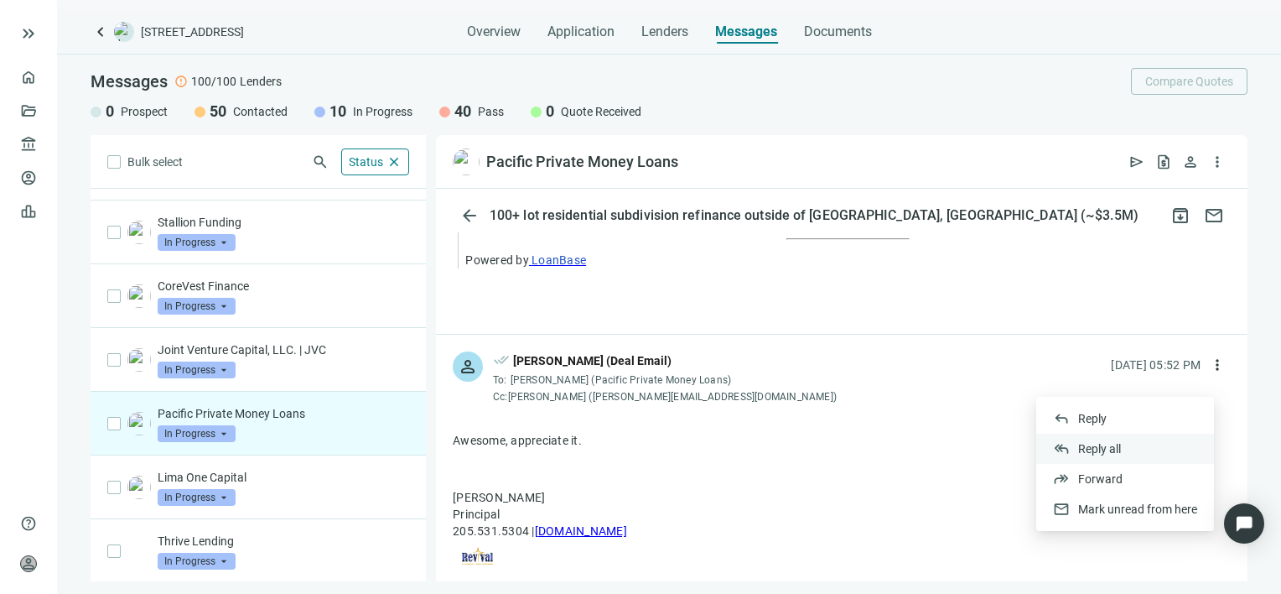
click at [1115, 446] on span "Reply all" at bounding box center [1099, 448] width 43 height 13
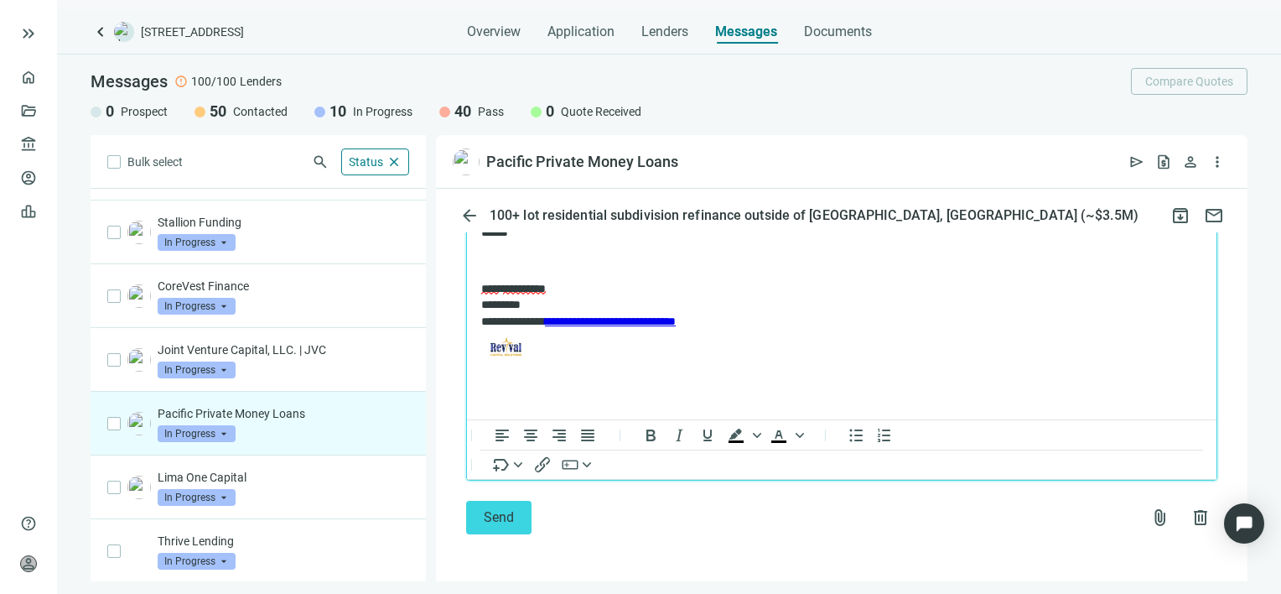
scroll to position [2672, 0]
click at [505, 516] on span "Send" at bounding box center [499, 517] width 30 height 16
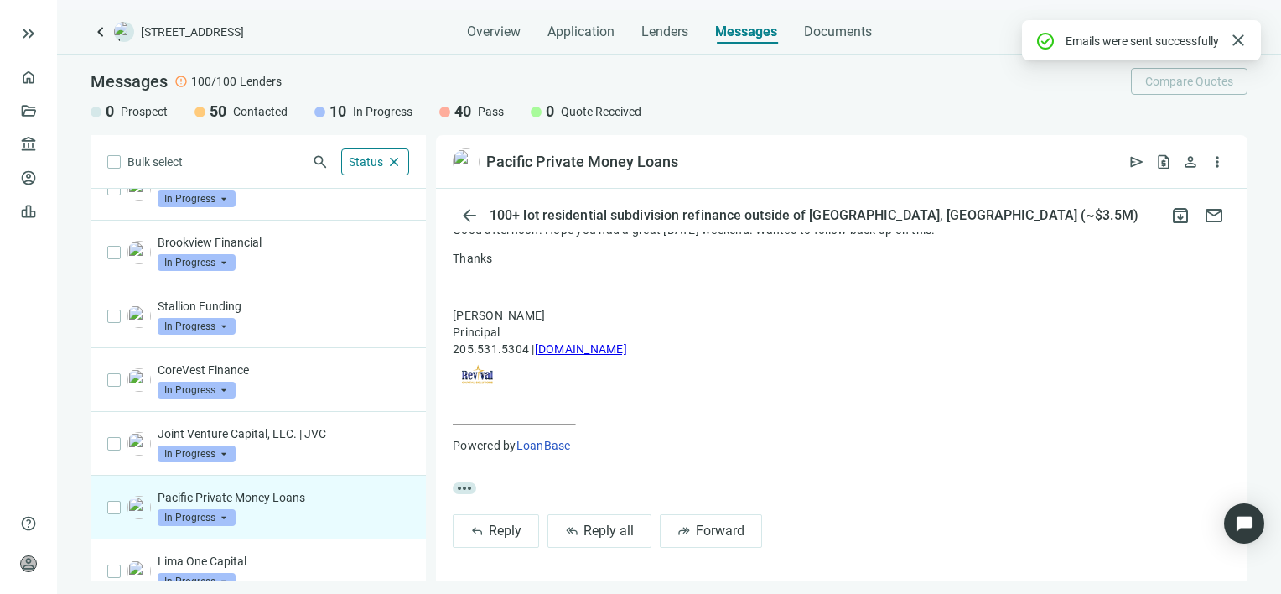
scroll to position [75, 0]
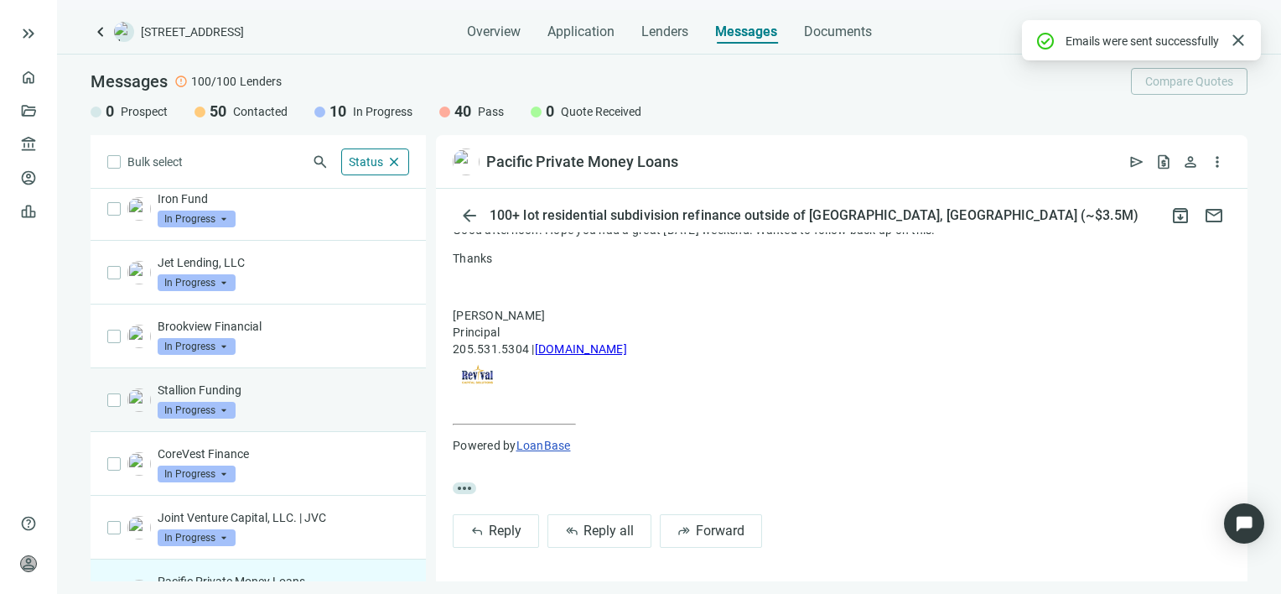
click at [251, 392] on p "Stallion Funding" at bounding box center [283, 389] width 251 height 17
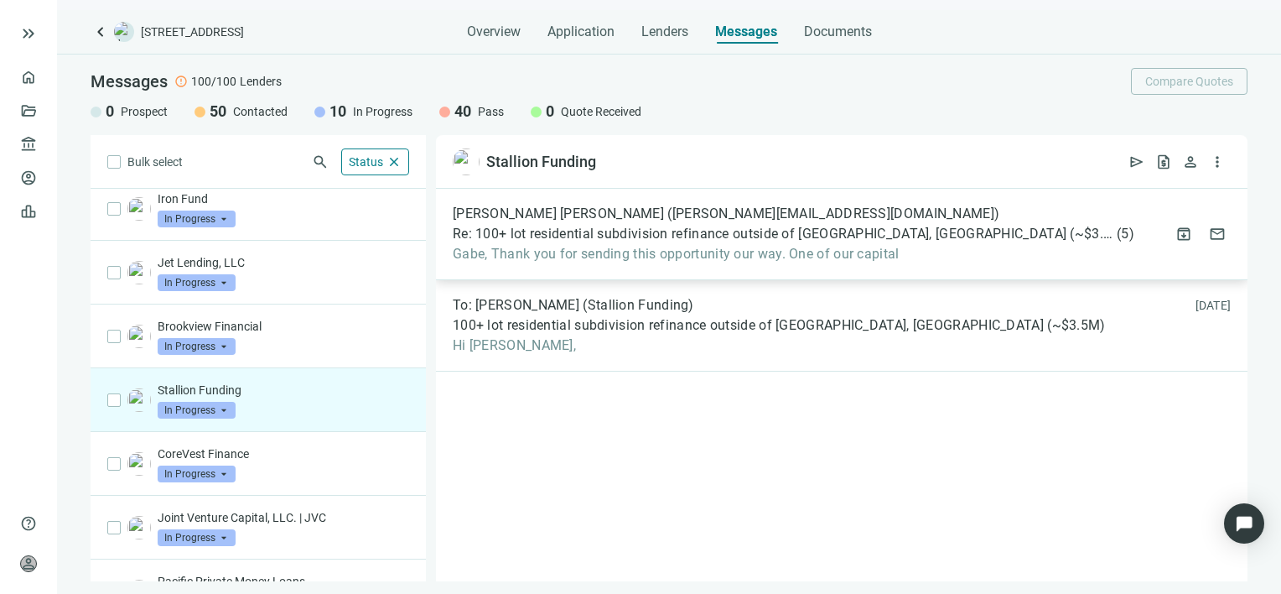
click at [587, 252] on span "Gabe, Thank you for sending this opportunity our way. One of our capital" at bounding box center [794, 254] width 682 height 17
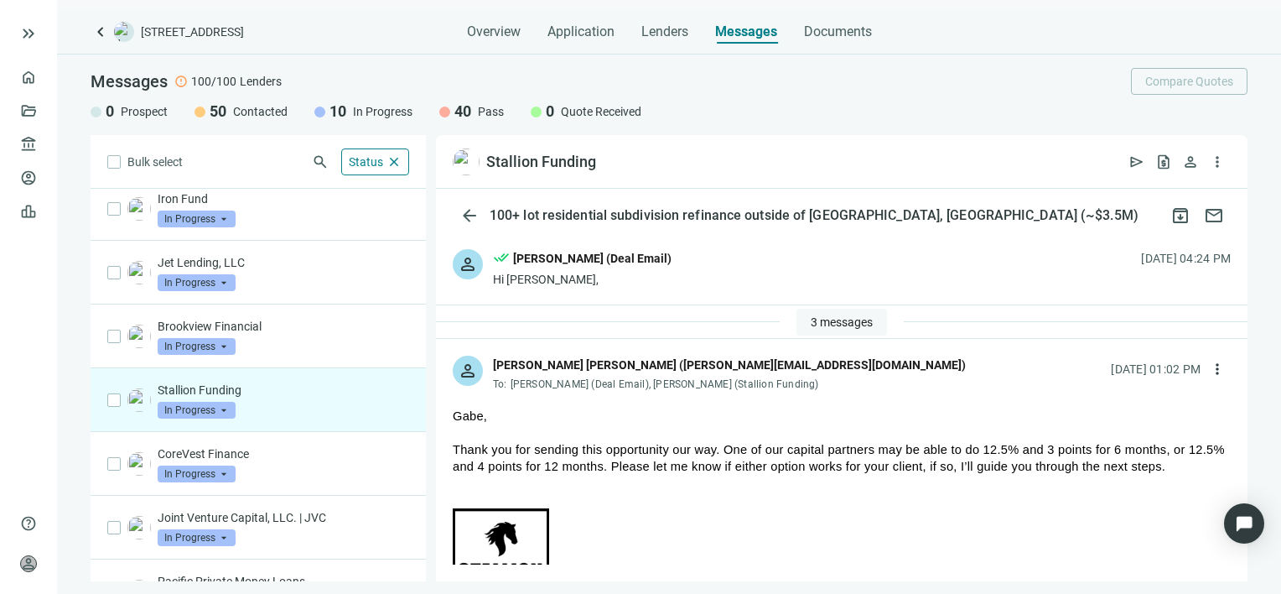
click at [822, 319] on span "3 messages" at bounding box center [842, 321] width 62 height 13
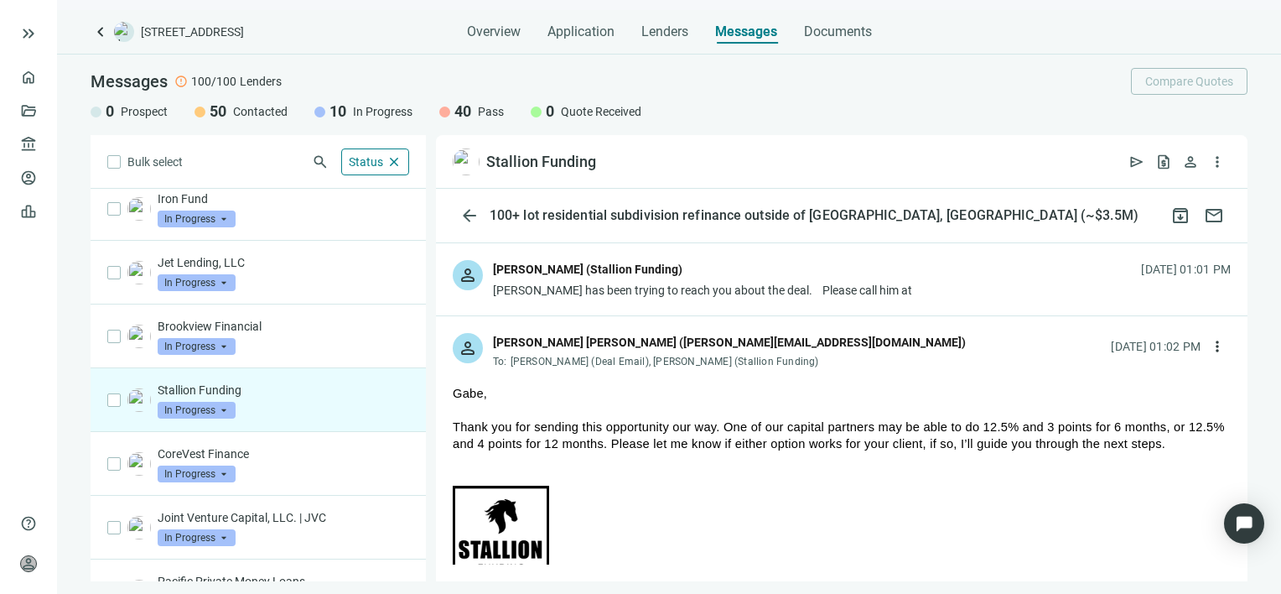
scroll to position [84, 0]
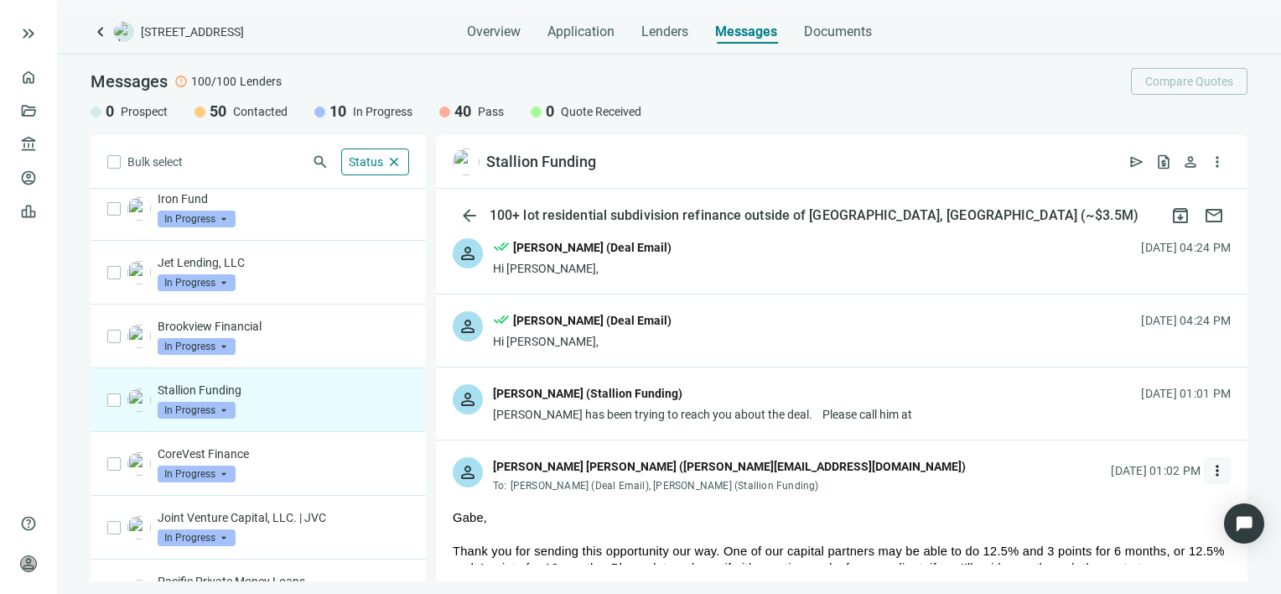
click at [1209, 469] on span "more_vert" at bounding box center [1217, 470] width 17 height 17
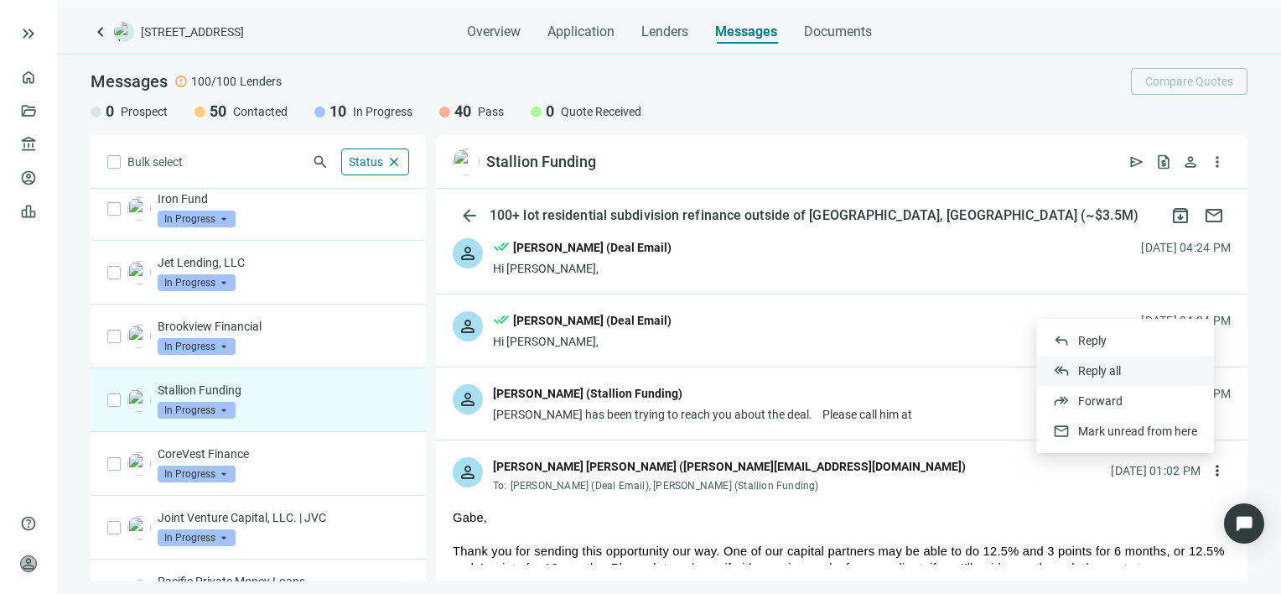
click at [1106, 366] on span "Reply all" at bounding box center [1099, 370] width 43 height 13
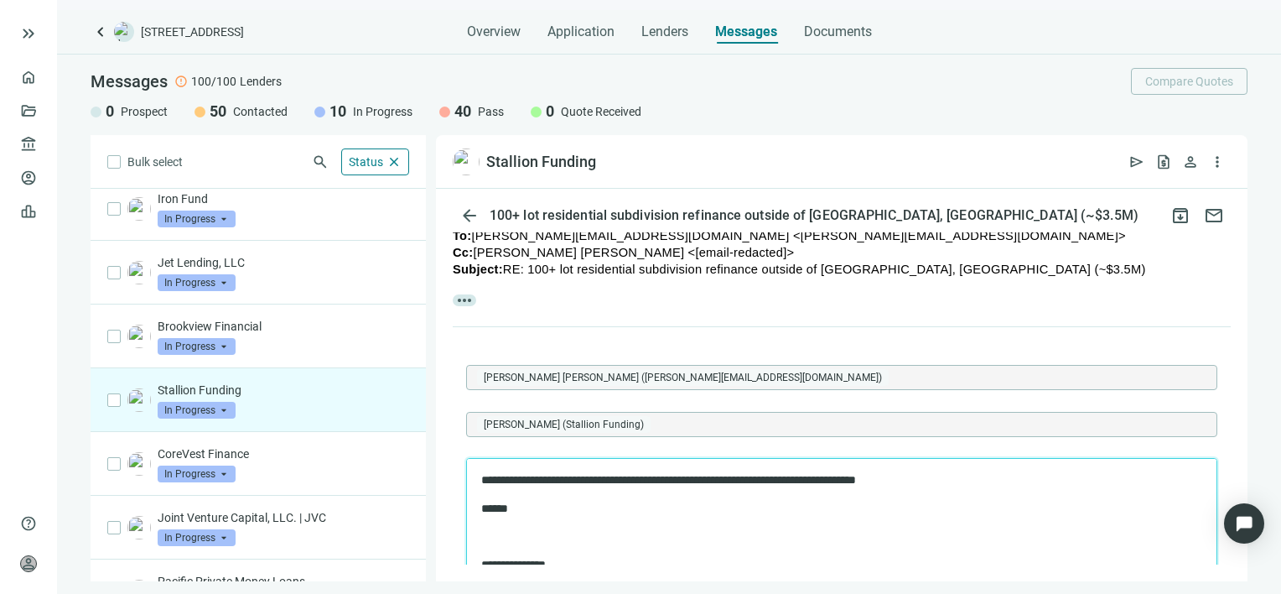
scroll to position [739, 0]
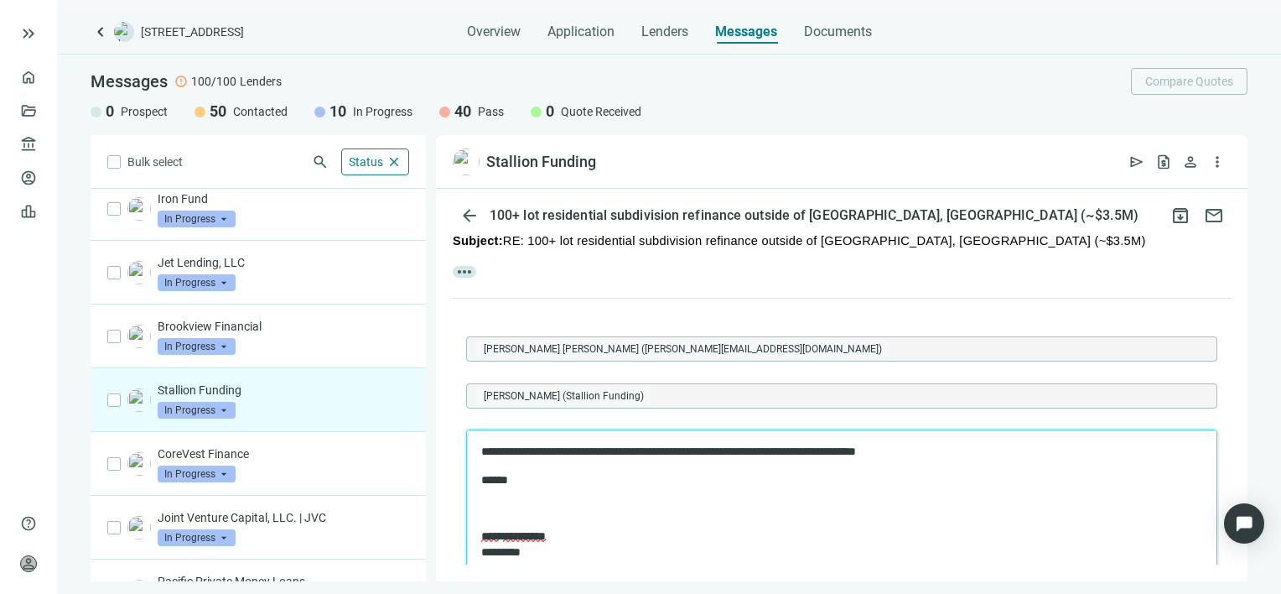
click at [1036, 458] on p "**********" at bounding box center [833, 451] width 704 height 17
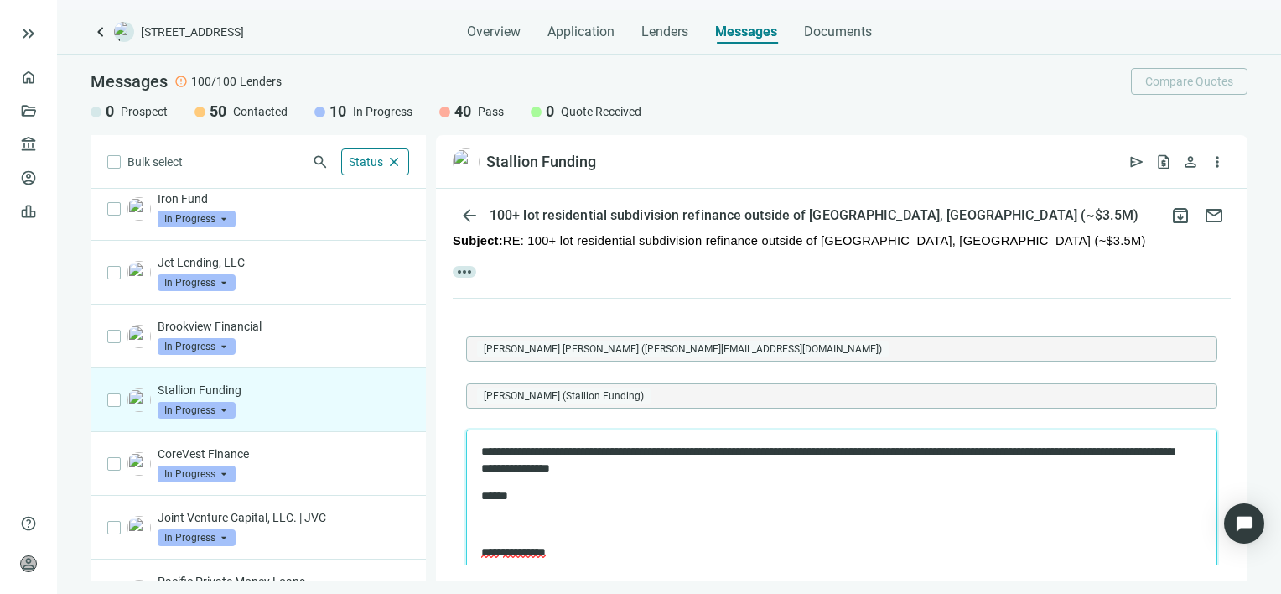
scroll to position [990, 0]
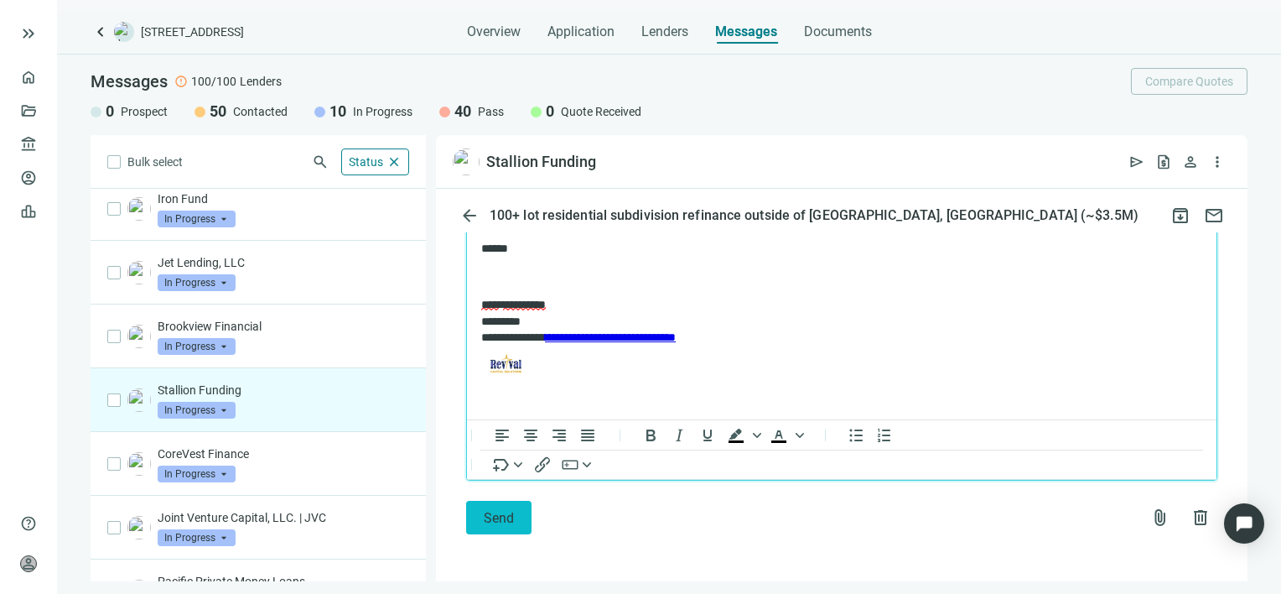
click at [486, 513] on span "Send" at bounding box center [499, 518] width 30 height 16
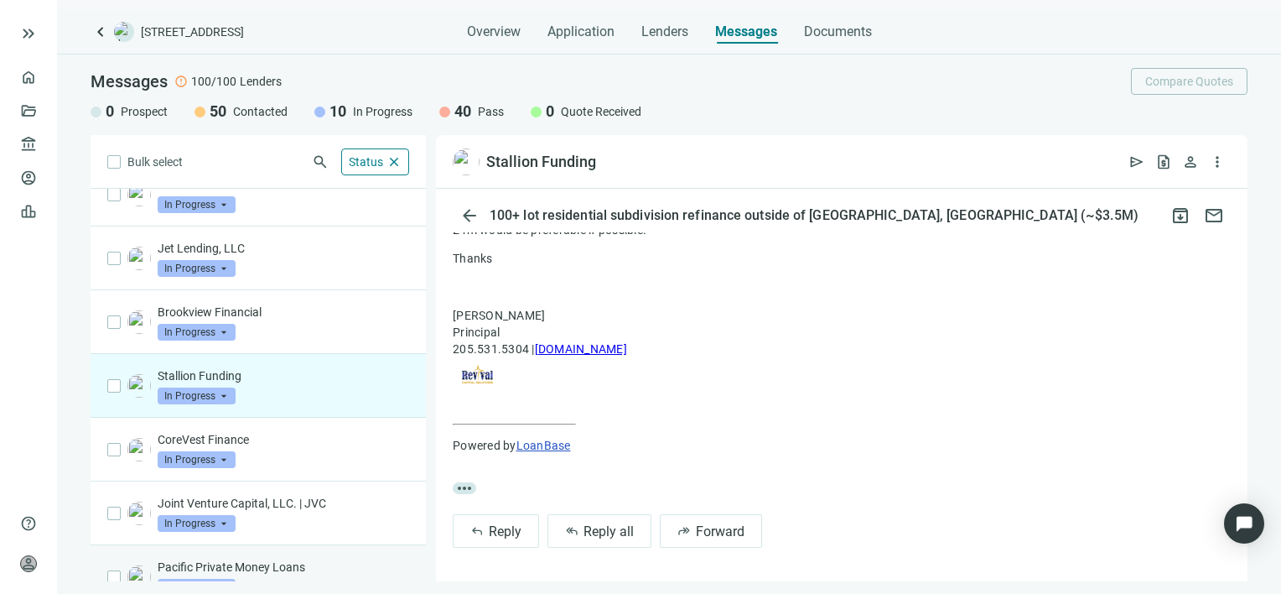
scroll to position [0, 0]
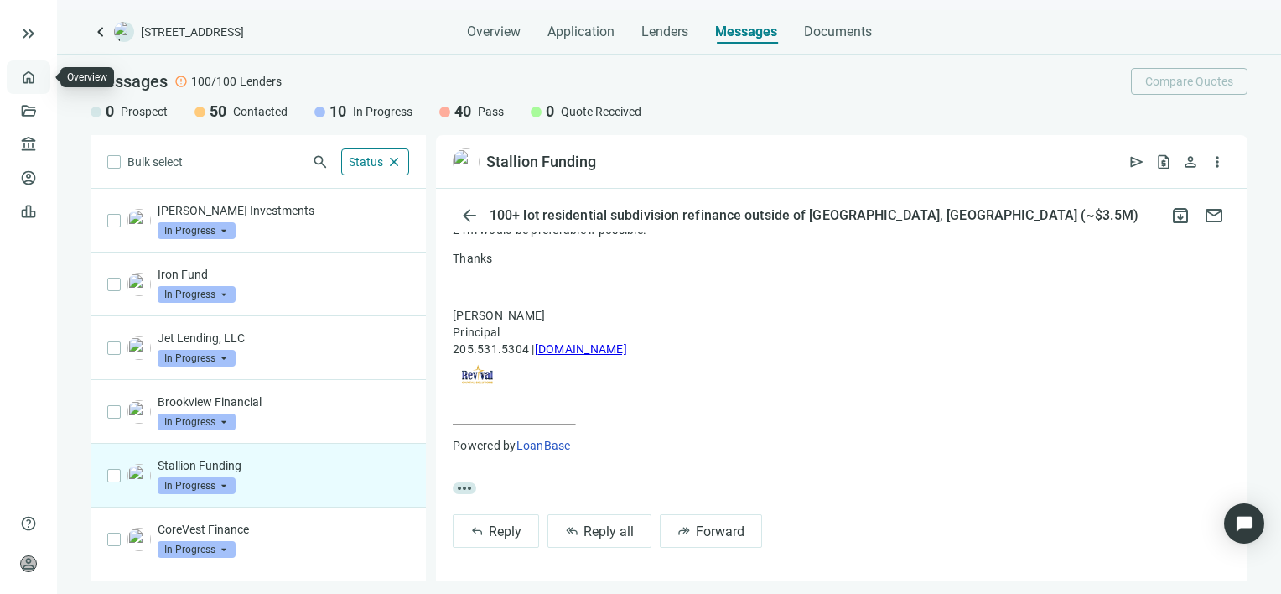
click at [42, 71] on link "Overview" at bounding box center [66, 76] width 49 height 13
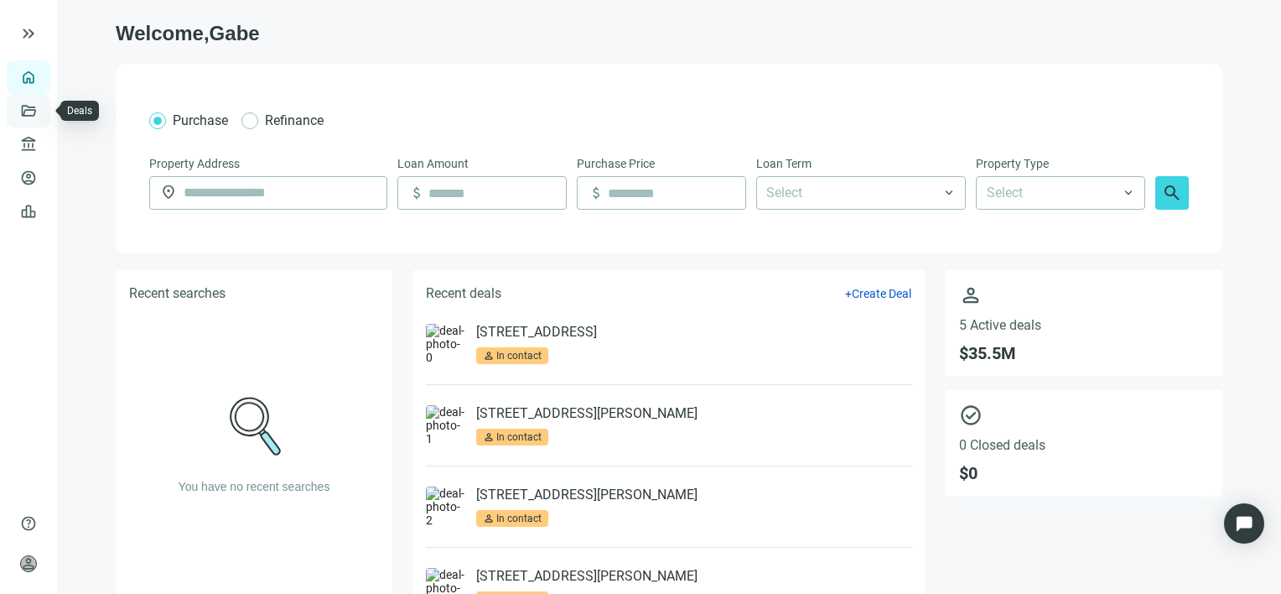
click at [42, 110] on link "Deals" at bounding box center [57, 110] width 30 height 13
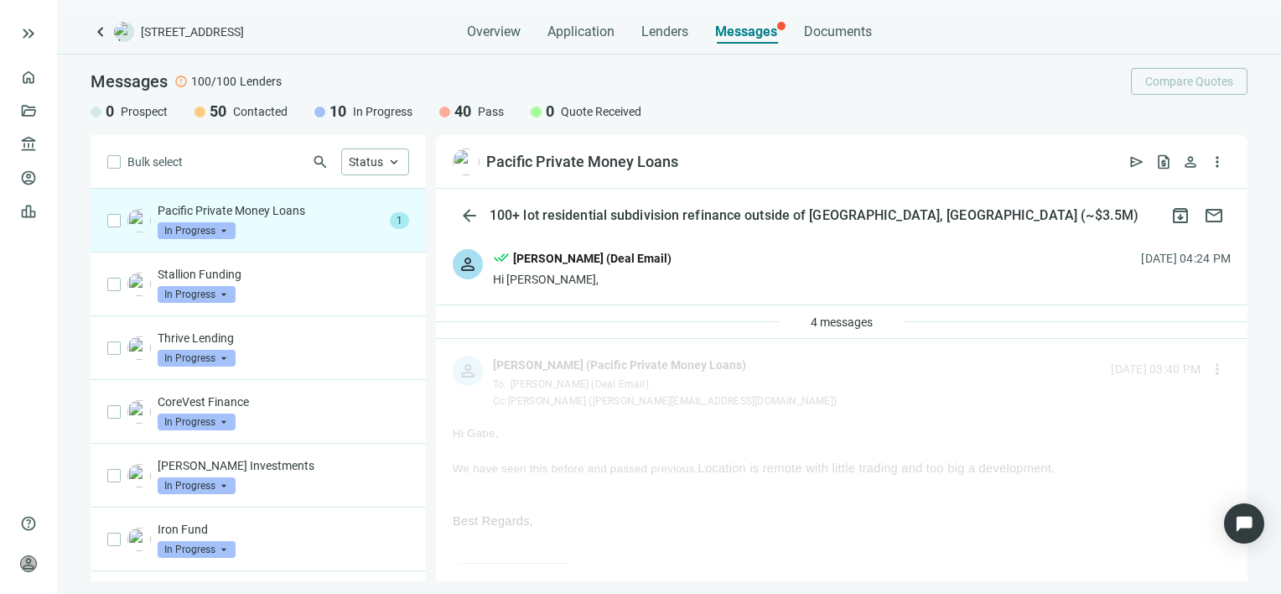
click at [274, 220] on div "Pacific Private Money Loans In Progress arrow_drop_down" at bounding box center [271, 220] width 226 height 37
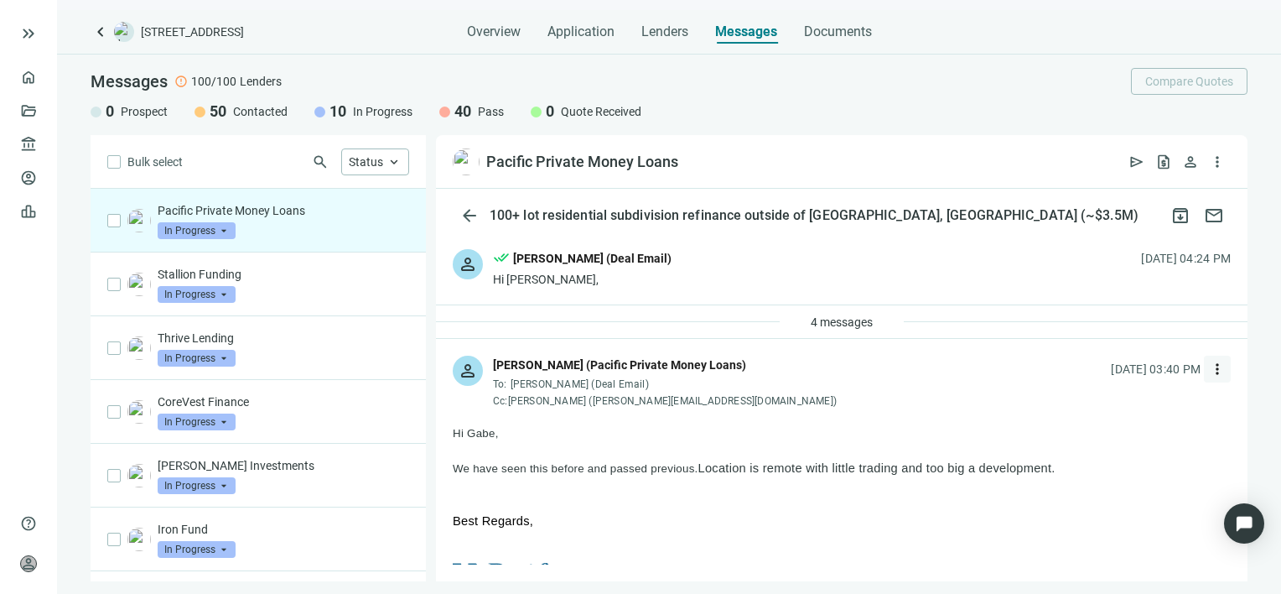
click at [1209, 366] on span "more_vert" at bounding box center [1217, 368] width 17 height 17
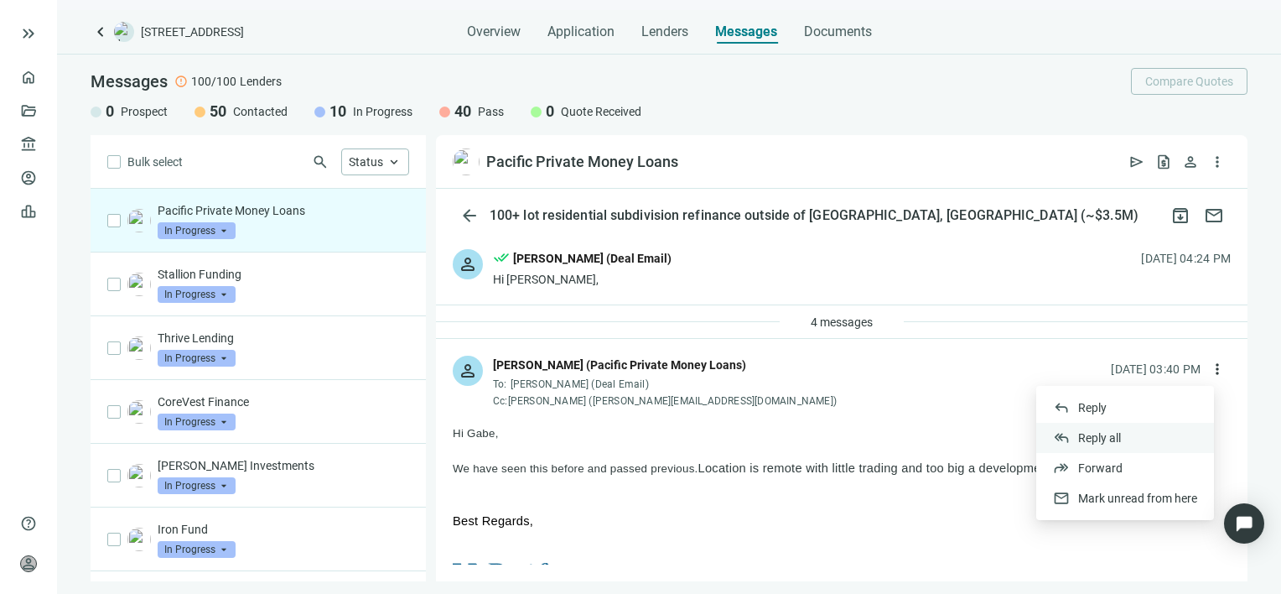
click at [1087, 437] on span "Reply all" at bounding box center [1099, 437] width 43 height 13
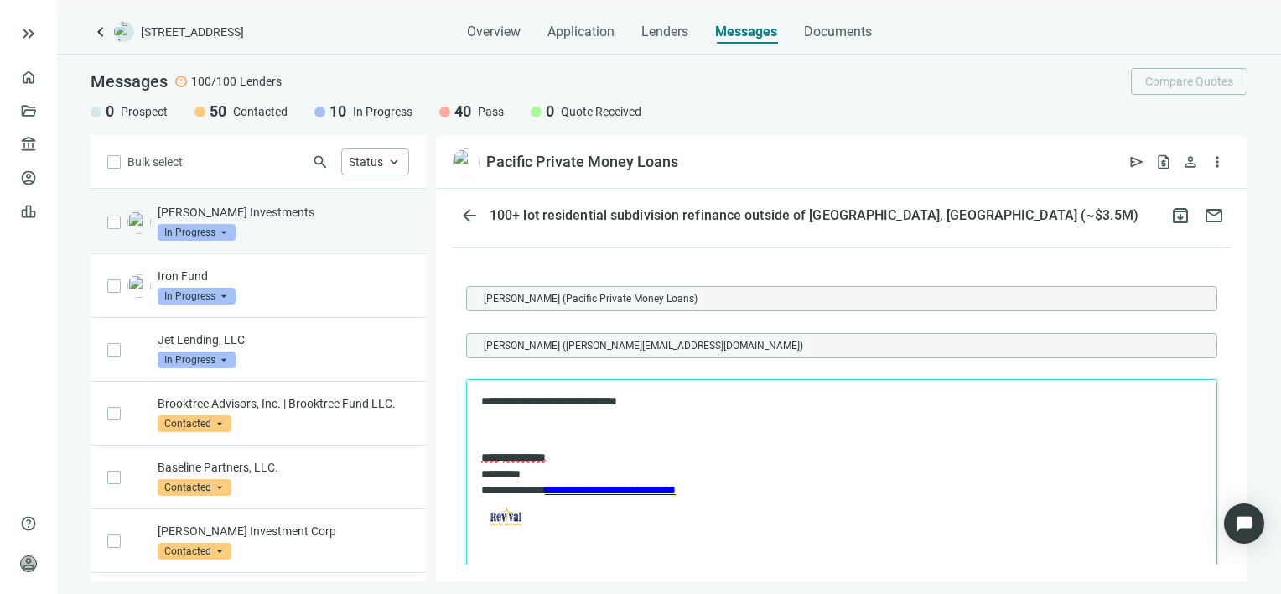
scroll to position [335, 0]
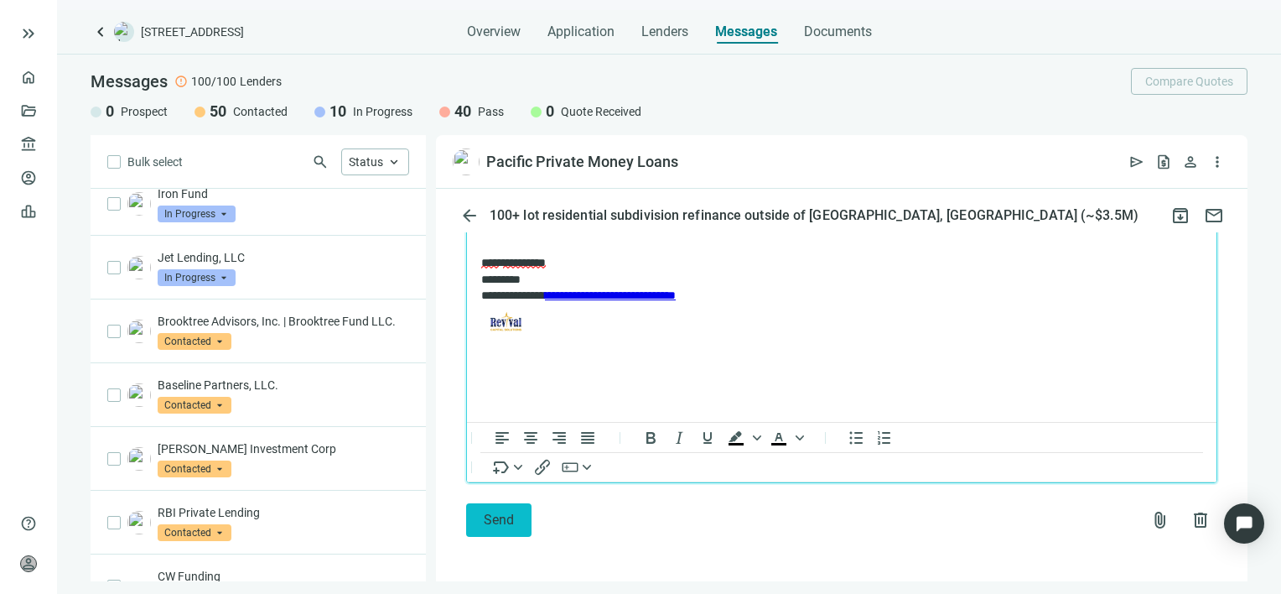
click at [483, 516] on button "Send" at bounding box center [498, 520] width 65 height 34
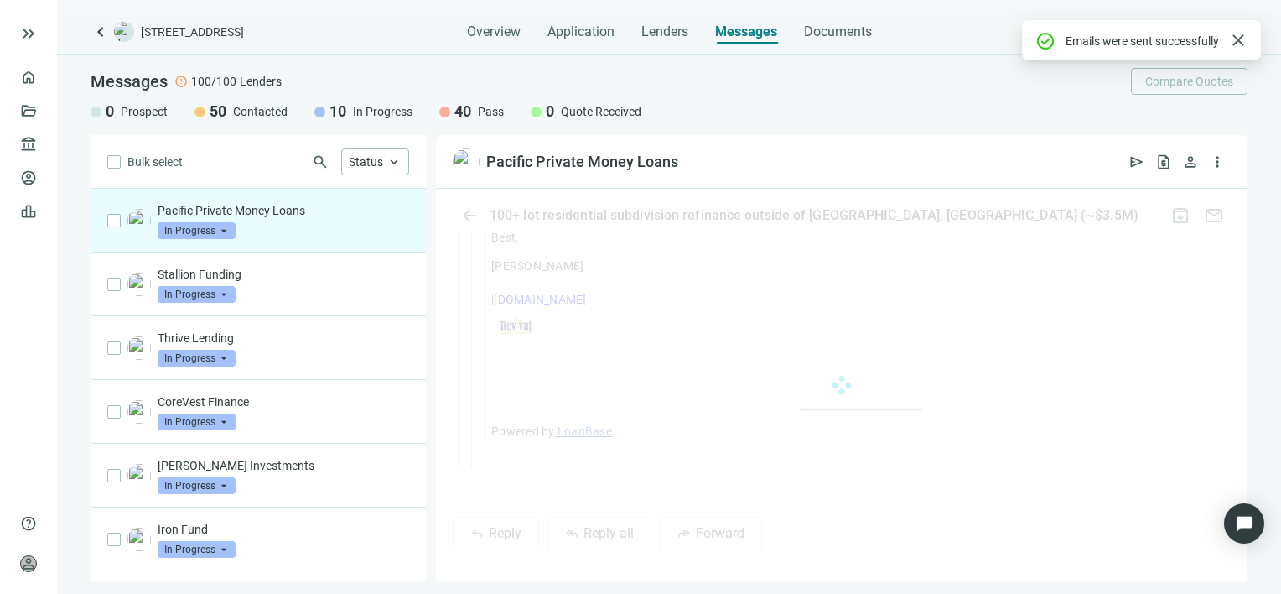
scroll to position [3409, 0]
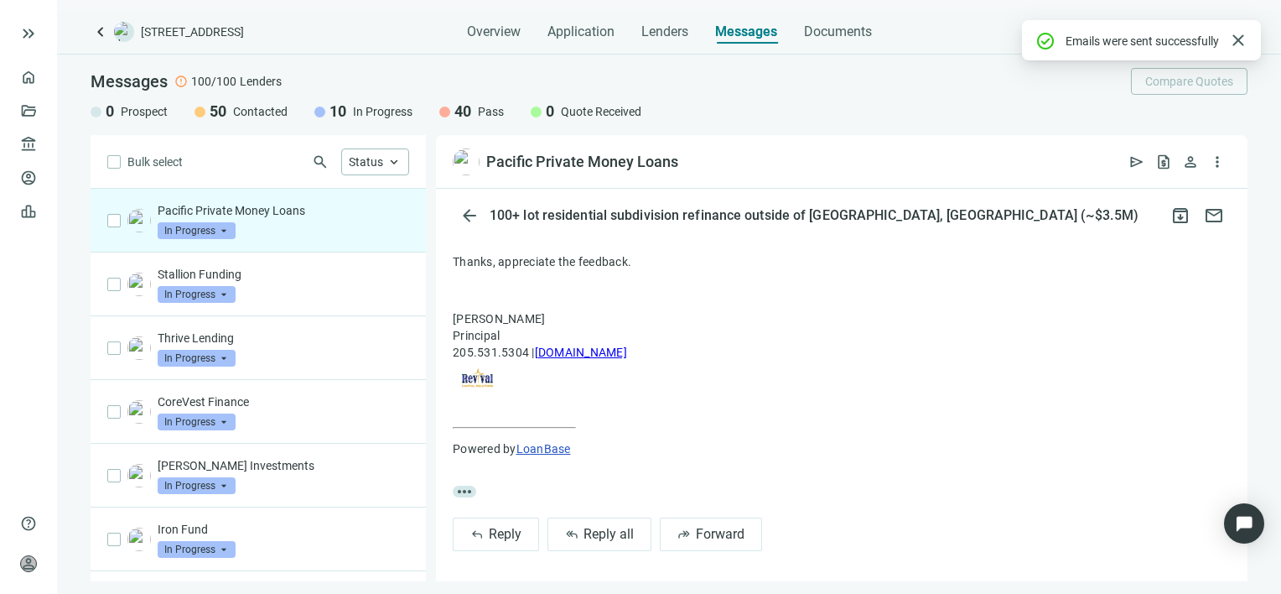
click at [228, 231] on span "In Progress" at bounding box center [197, 230] width 78 height 17
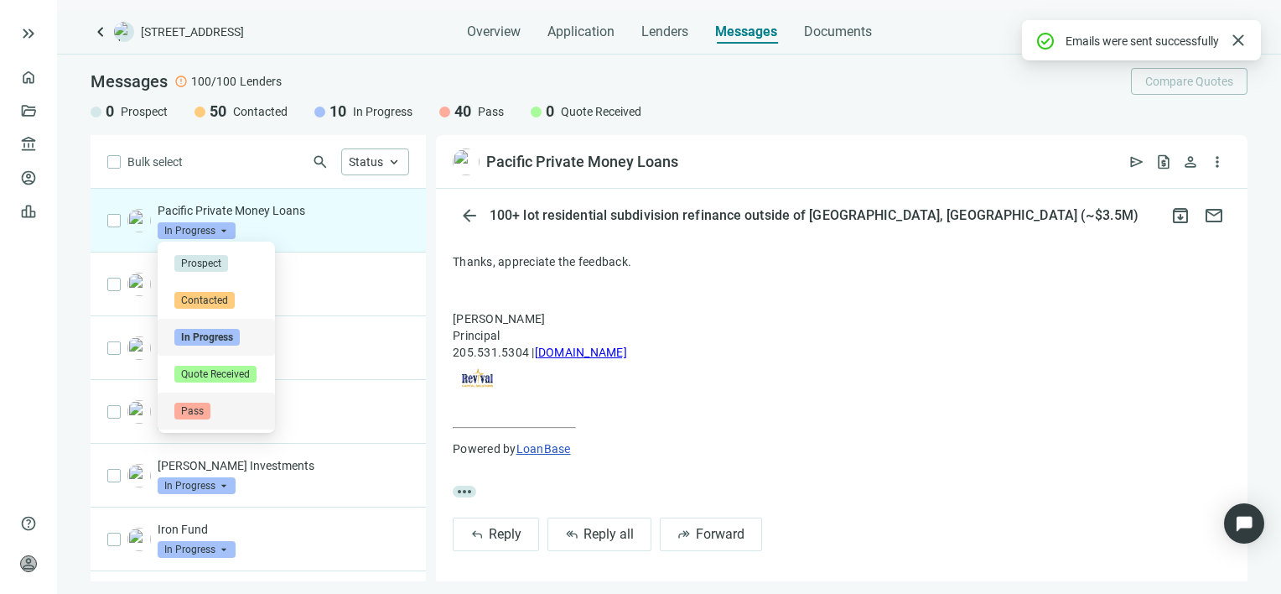
click at [189, 412] on span "Pass" at bounding box center [192, 410] width 36 height 17
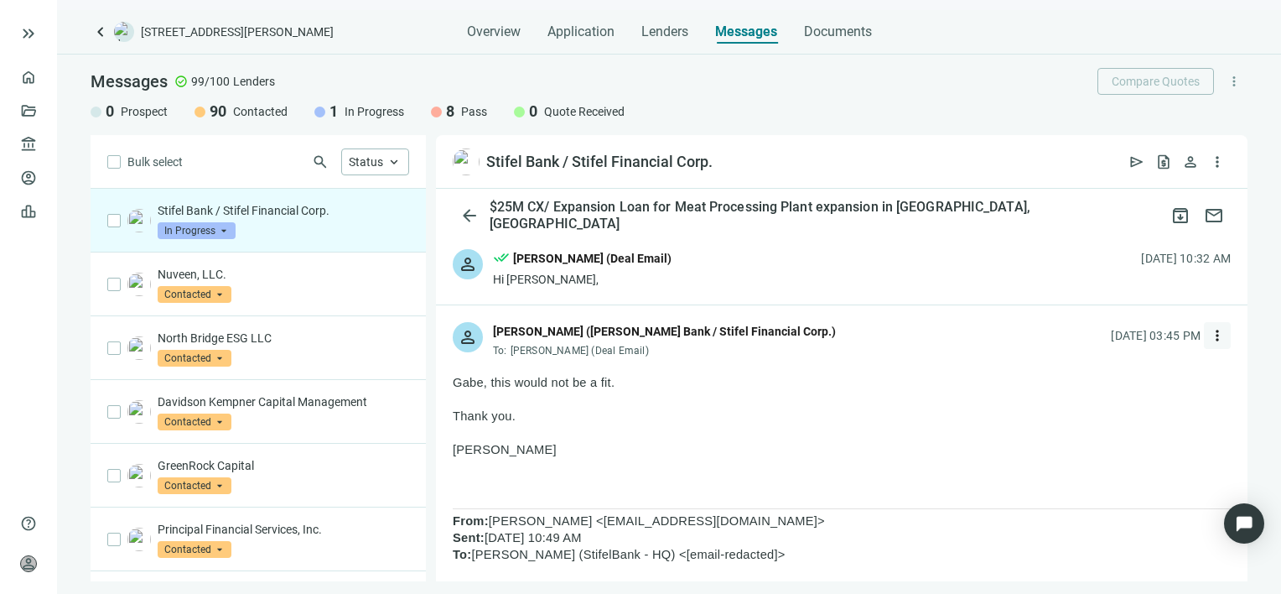
click at [1209, 337] on span "more_vert" at bounding box center [1217, 335] width 17 height 17
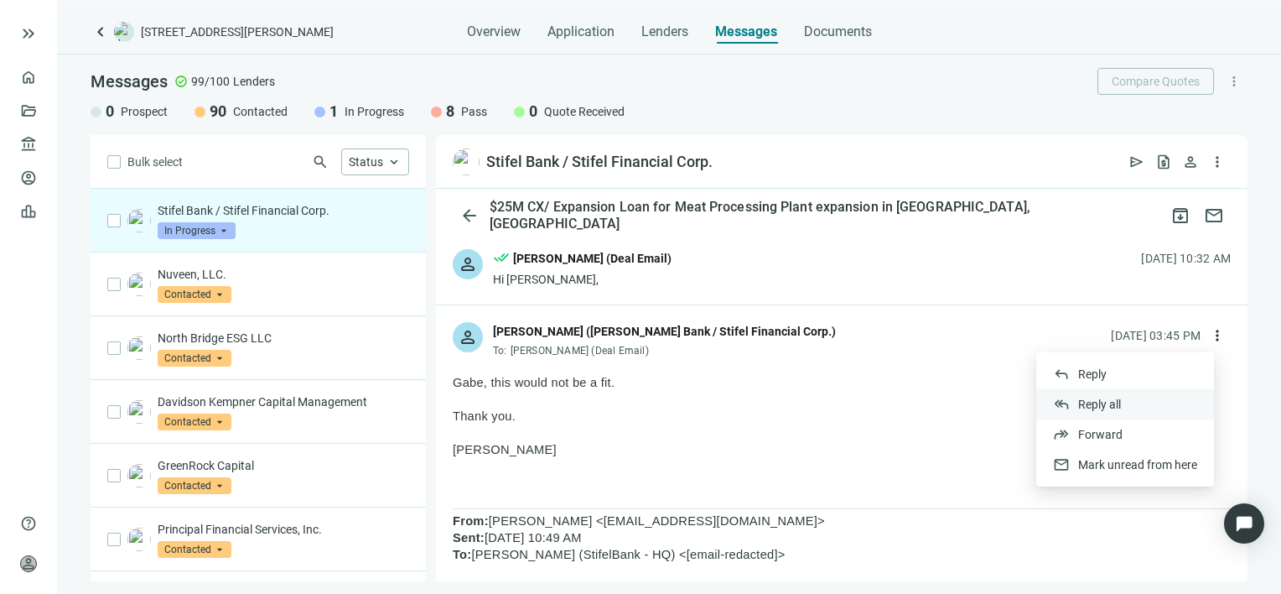
click at [1117, 404] on span "Reply all" at bounding box center [1099, 403] width 43 height 13
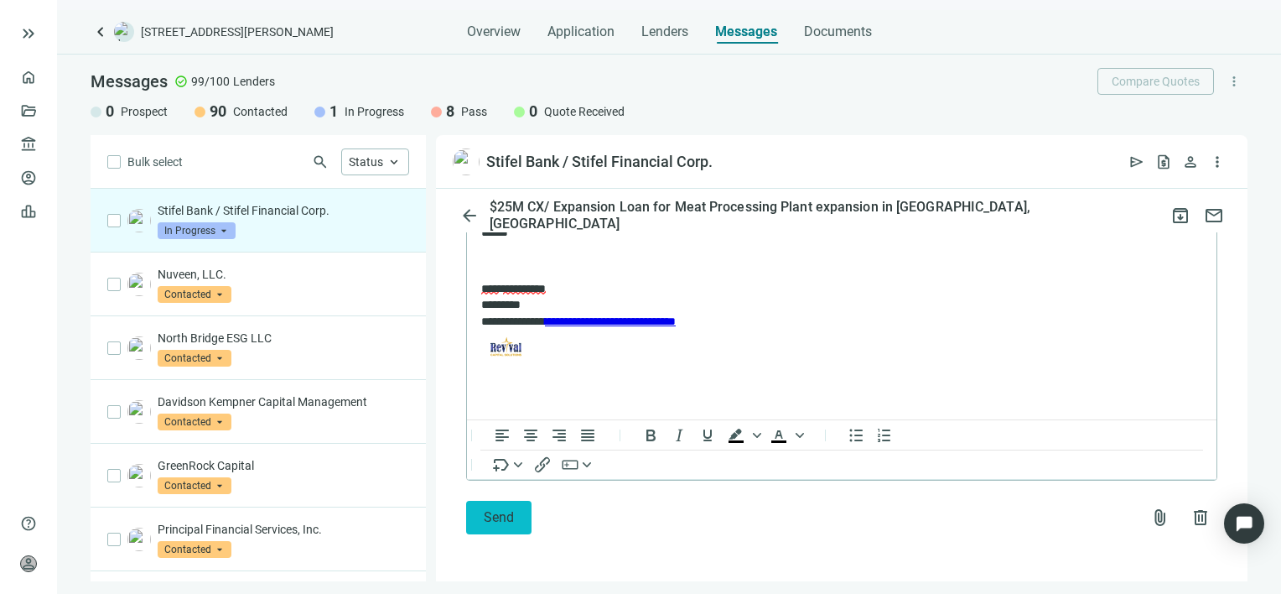
click at [493, 523] on span "Send" at bounding box center [499, 517] width 30 height 16
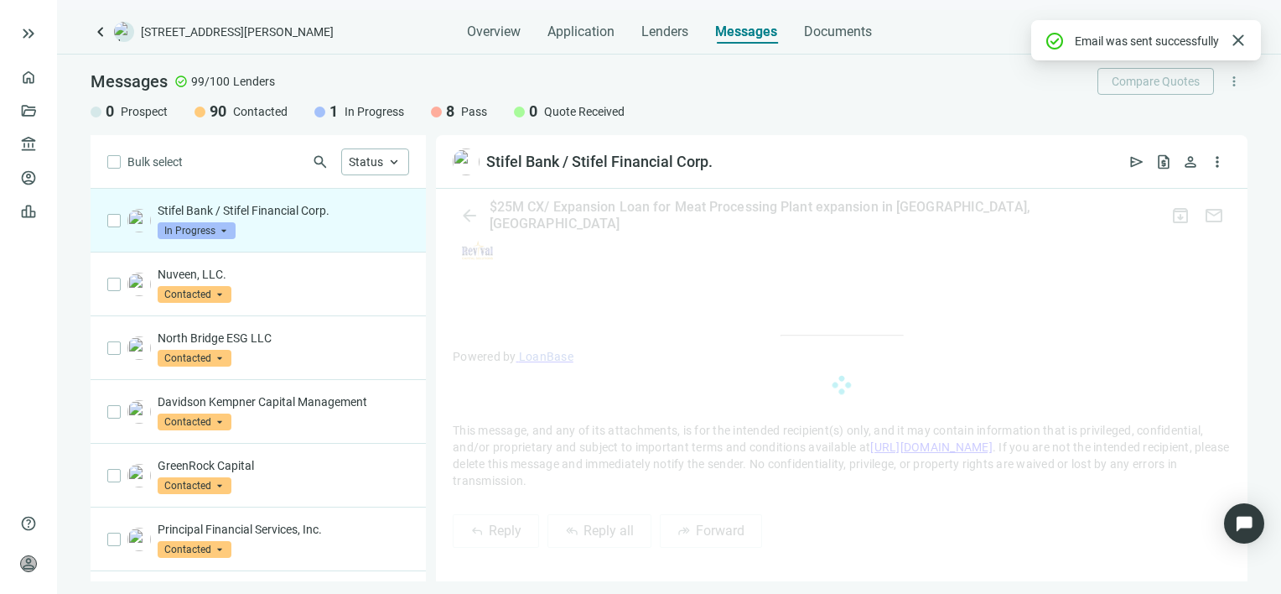
scroll to position [1263, 0]
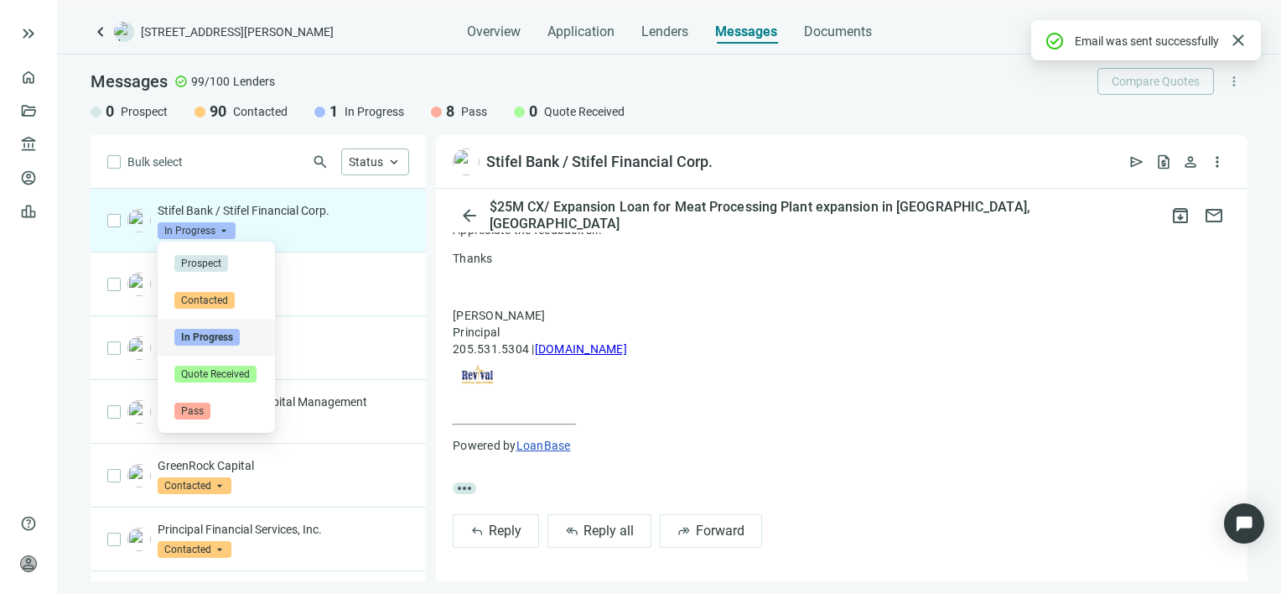
click at [219, 228] on span "In Progress" at bounding box center [197, 230] width 78 height 17
click at [200, 406] on span "Pass" at bounding box center [192, 410] width 36 height 17
